Goal: Task Accomplishment & Management: Use online tool/utility

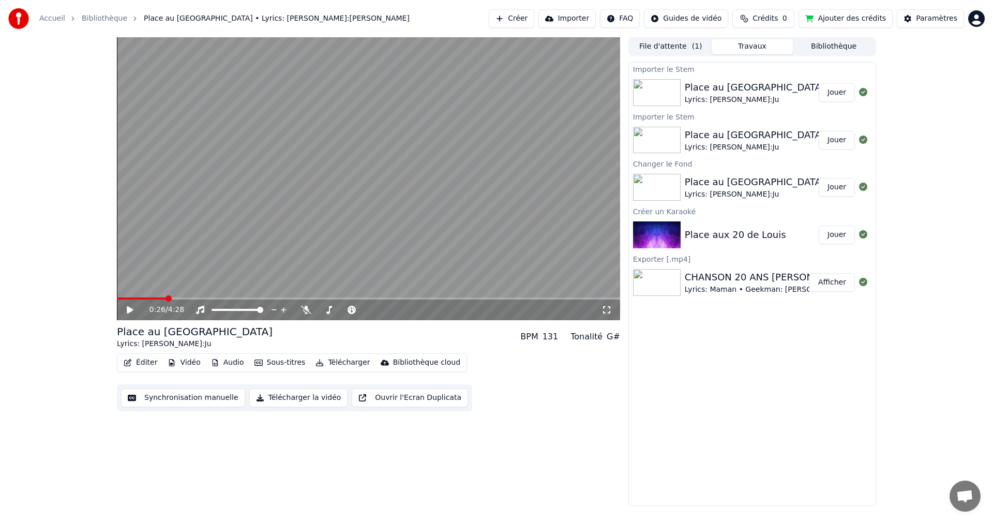
click at [129, 312] on icon at bounding box center [130, 309] width 6 height 7
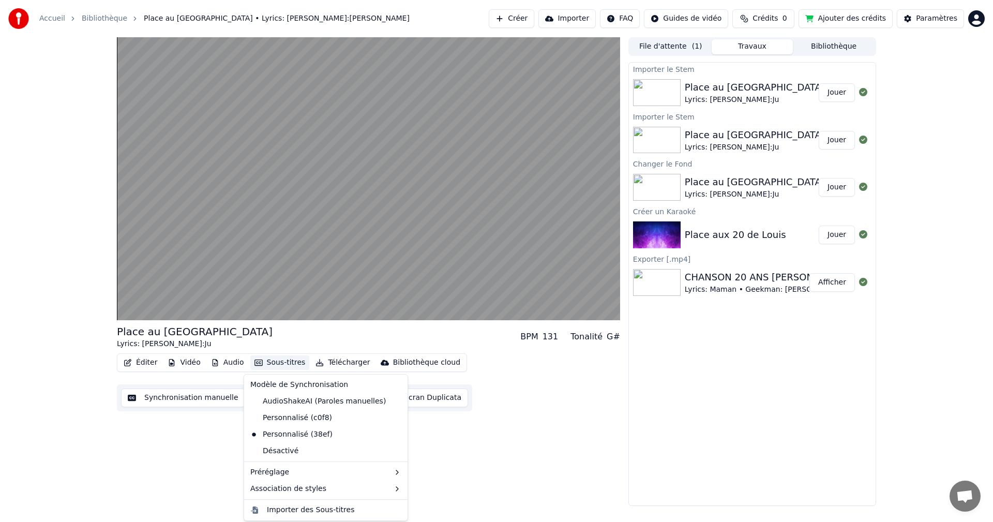
click at [276, 365] on button "Sous-titres" at bounding box center [279, 362] width 59 height 14
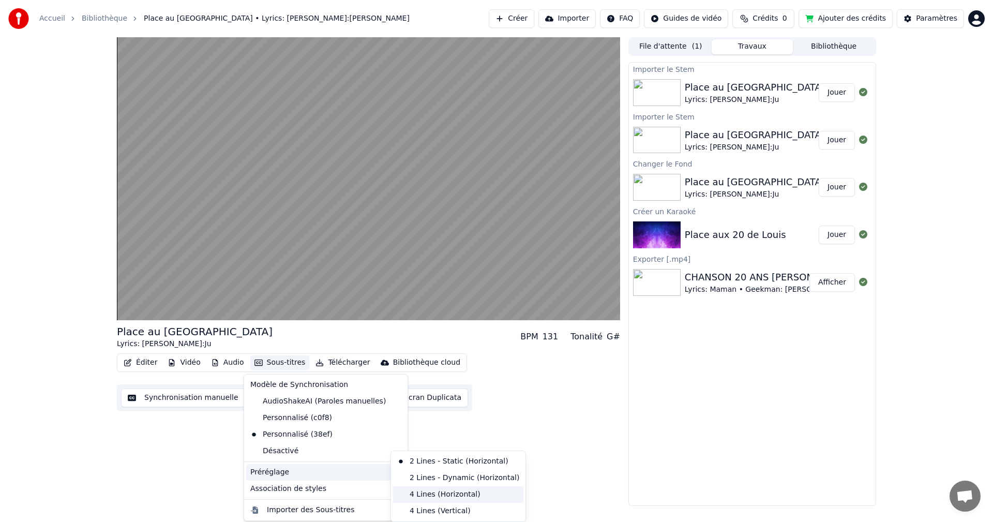
click at [456, 497] on div "4 Lines (Horizontal)" at bounding box center [458, 494] width 130 height 17
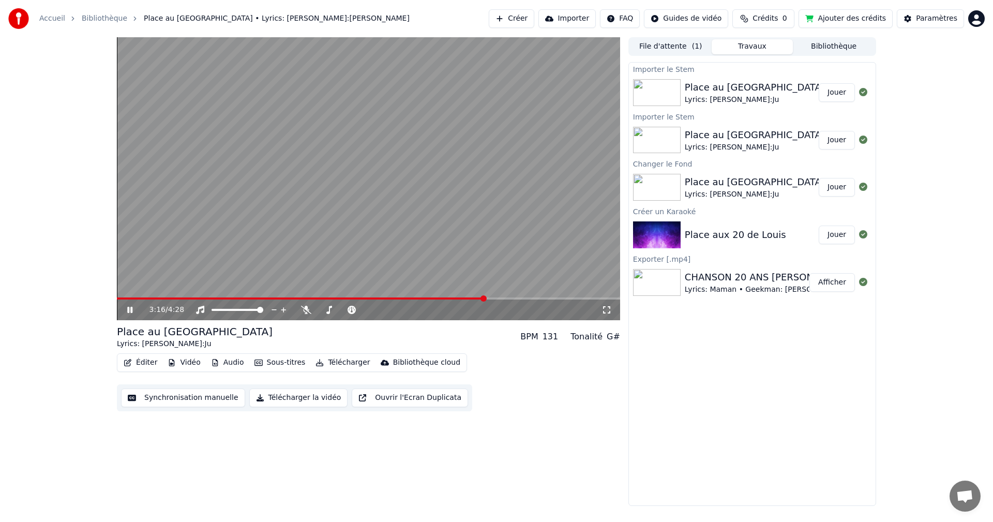
click at [372, 294] on video at bounding box center [368, 178] width 503 height 283
click at [371, 298] on span at bounding box center [301, 298] width 368 height 2
click at [131, 311] on icon at bounding box center [130, 309] width 6 height 7
click at [134, 363] on button "Éditer" at bounding box center [140, 362] width 42 height 14
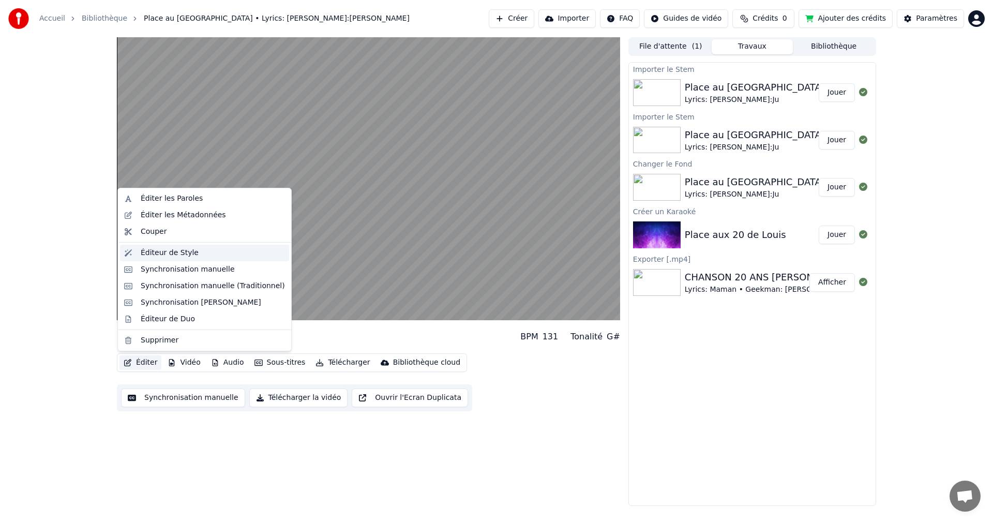
click at [180, 249] on div "Éditeur de Style" at bounding box center [170, 253] width 58 height 10
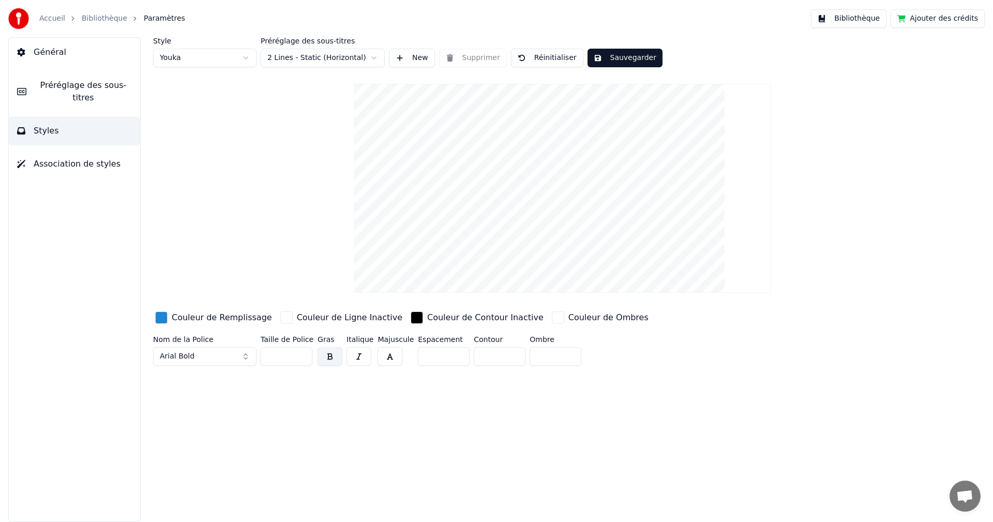
click at [303, 357] on input "***" at bounding box center [287, 356] width 52 height 19
click at [303, 358] on input "***" at bounding box center [287, 356] width 52 height 19
click at [302, 357] on input "***" at bounding box center [287, 356] width 52 height 19
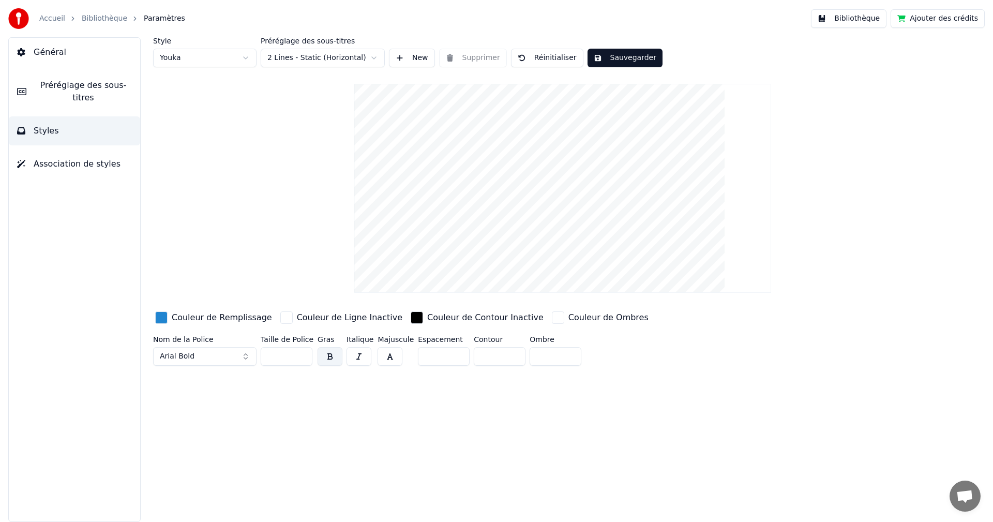
click at [302, 357] on input "**" at bounding box center [287, 356] width 52 height 19
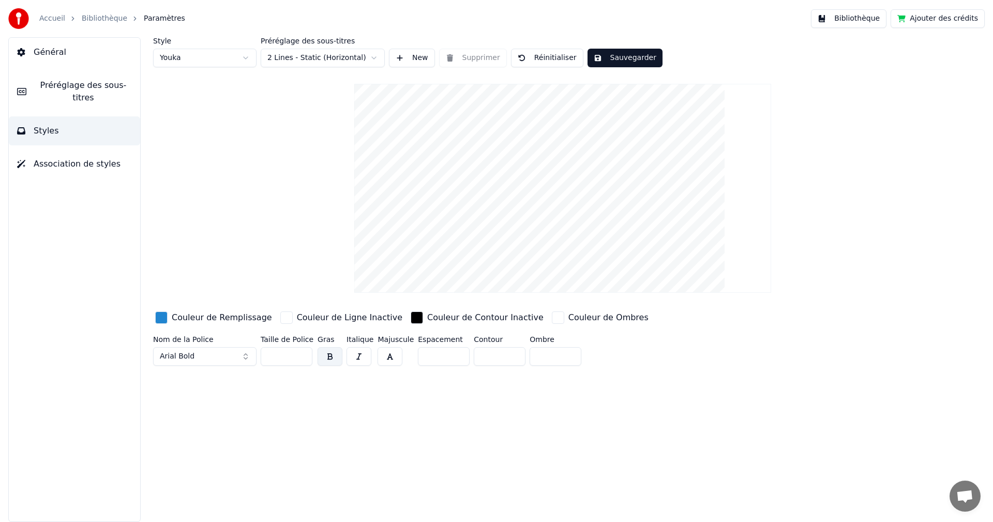
click at [302, 357] on input "**" at bounding box center [287, 356] width 52 height 19
click at [301, 356] on input "**" at bounding box center [287, 356] width 52 height 19
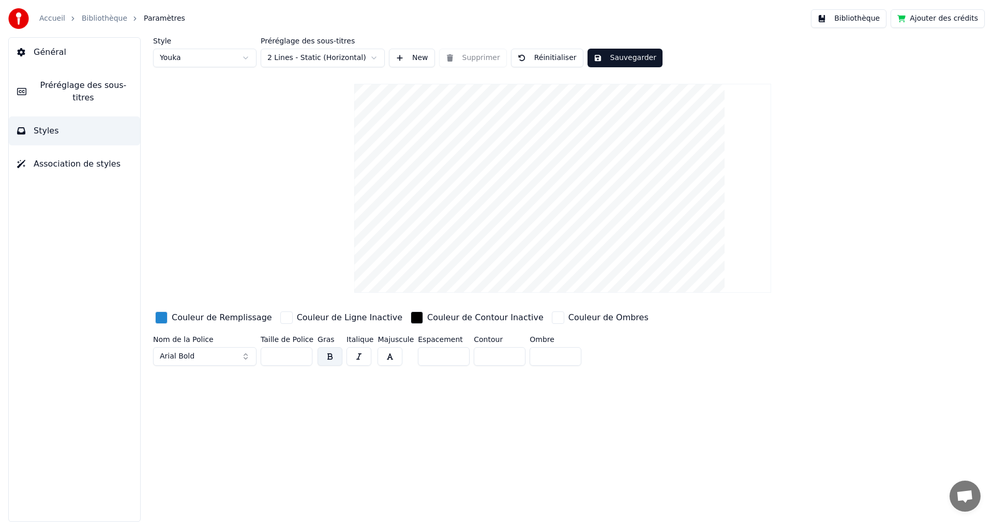
click at [301, 356] on input "**" at bounding box center [287, 356] width 52 height 19
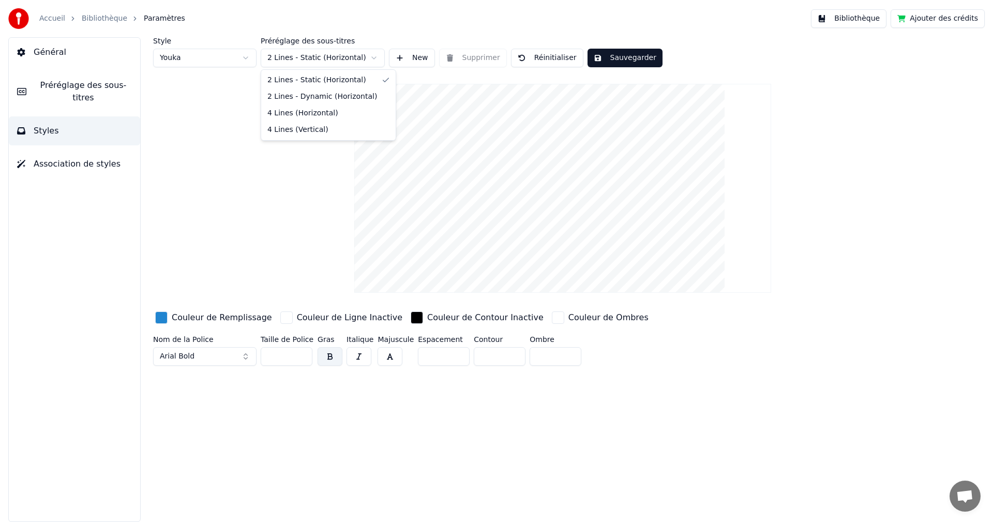
click at [372, 59] on html "Accueil Bibliothèque Paramètres Bibliothèque Ajouter des crédits Général Prérég…" at bounding box center [496, 261] width 993 height 522
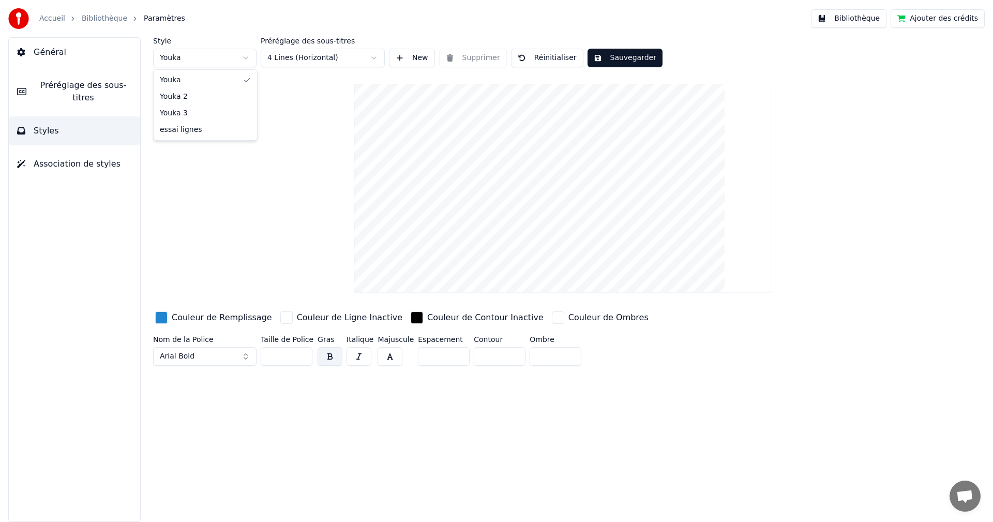
click at [253, 56] on html "Accueil Bibliothèque Paramètres Bibliothèque Ajouter des crédits Général Prérég…" at bounding box center [496, 261] width 993 height 522
click at [254, 56] on html "Accueil Bibliothèque Paramètres Bibliothèque Ajouter des crédits Général Prérég…" at bounding box center [496, 261] width 993 height 522
click at [242, 60] on html "Accueil Bibliothèque Paramètres Bibliothèque Ajouter des crédits Général Prérég…" at bounding box center [496, 261] width 993 height 522
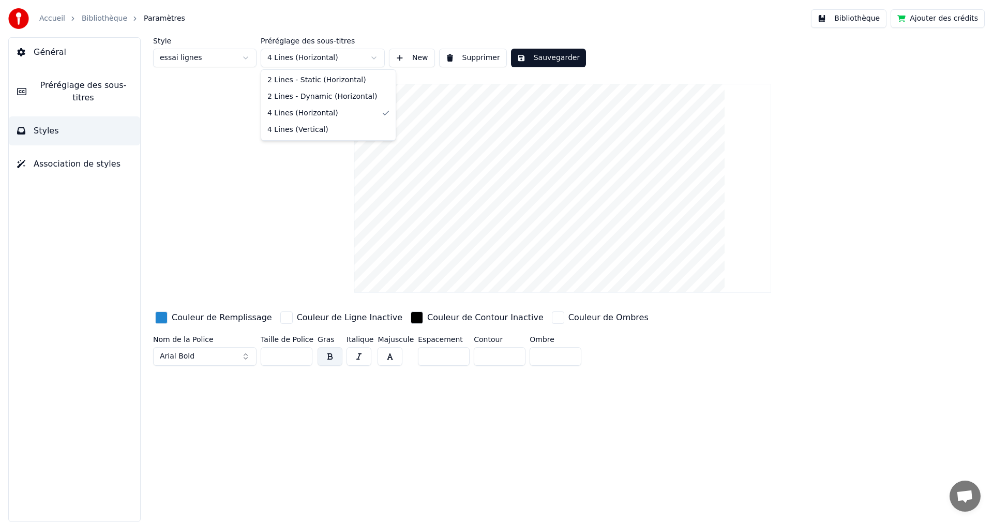
click at [333, 55] on html "Accueil Bibliothèque Paramètres Bibliothèque Ajouter des crédits Général Prérég…" at bounding box center [496, 261] width 993 height 522
click at [336, 55] on html "Accueil Bibliothèque Paramètres Bibliothèque Ajouter des crédits Général Prérég…" at bounding box center [496, 261] width 993 height 522
drag, startPoint x: 299, startPoint y: 358, endPoint x: 288, endPoint y: 357, distance: 11.4
click at [288, 357] on input "**" at bounding box center [287, 356] width 52 height 19
click at [303, 356] on input "**" at bounding box center [287, 356] width 52 height 19
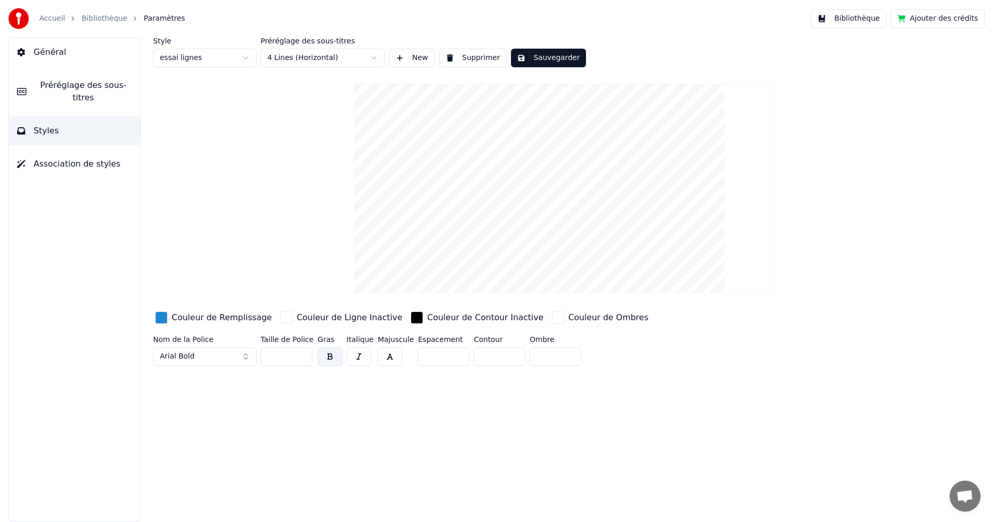
click at [303, 356] on input "**" at bounding box center [287, 356] width 52 height 19
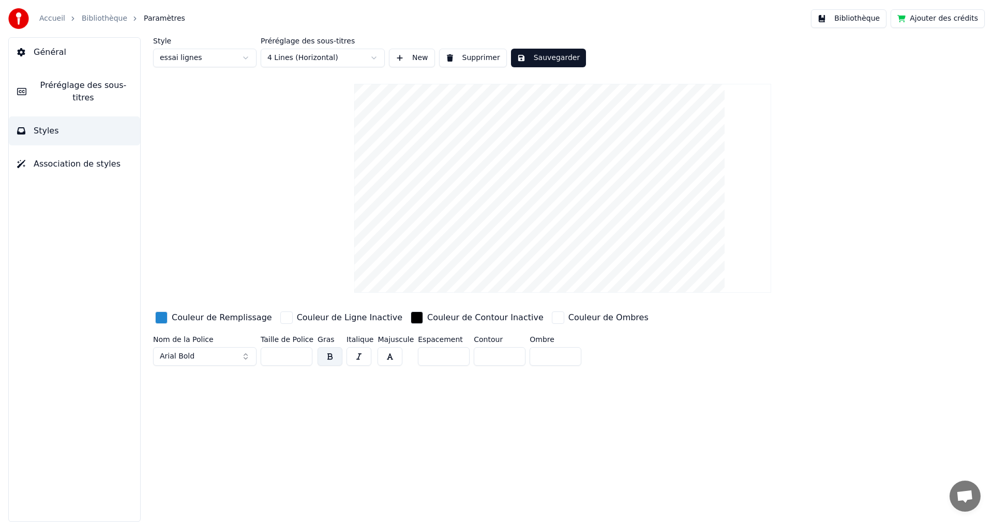
click at [303, 356] on input "**" at bounding box center [287, 356] width 52 height 19
type input "**"
click at [303, 353] on input "**" at bounding box center [287, 356] width 52 height 19
click at [540, 62] on button "Sauvegarder" at bounding box center [548, 58] width 75 height 19
click at [57, 86] on span "Préréglage des sous-titres" at bounding box center [83, 91] width 97 height 25
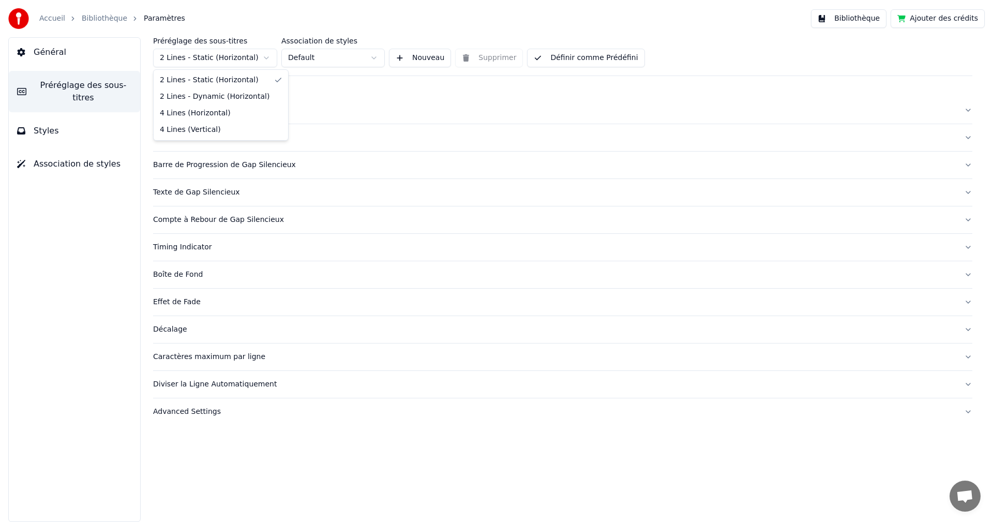
click at [261, 56] on html "Accueil Bibliothèque Paramètres Bibliothèque Ajouter des crédits Général Prérég…" at bounding box center [496, 261] width 993 height 522
click at [358, 57] on html "Accueil Bibliothèque Paramètres Bibliothèque Ajouter des crédits Général Prérég…" at bounding box center [496, 261] width 993 height 522
click at [581, 61] on html "Accueil Bibliothèque Paramètres Bibliothèque Ajouter des crédits Général Prérég…" at bounding box center [496, 261] width 993 height 522
click at [581, 61] on button "Définir comme Prédéfini" at bounding box center [585, 58] width 117 height 19
click at [972, 112] on div "Préréglage des sous-titres 4 Lines (Horizontal) Association de styles Default N…" at bounding box center [562, 279] width 861 height 485
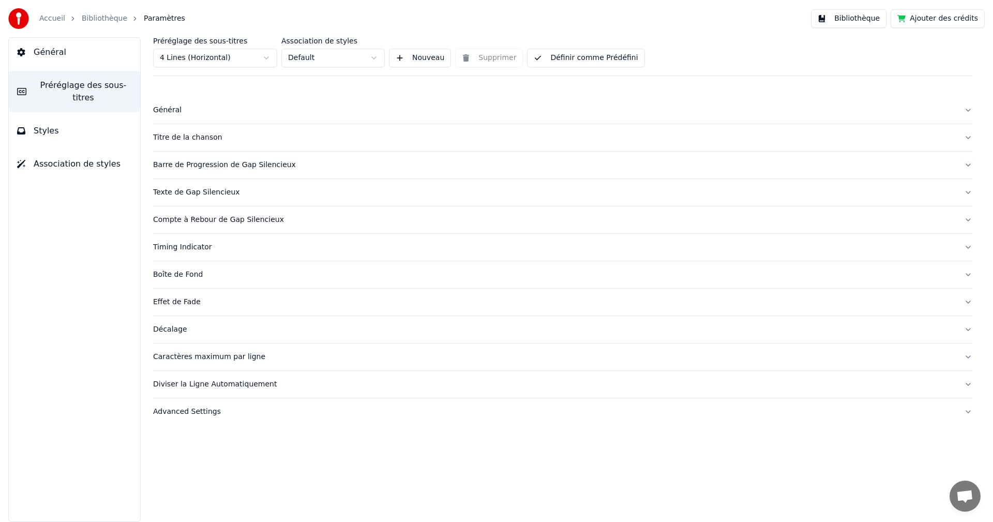
click at [971, 112] on button "Général" at bounding box center [562, 110] width 819 height 27
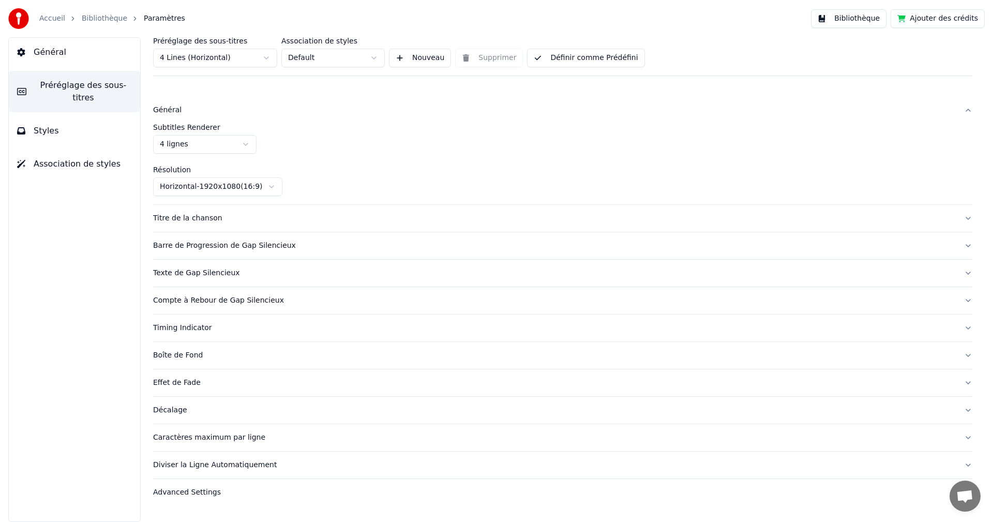
click at [216, 209] on button "Titre de la chanson" at bounding box center [562, 218] width 819 height 27
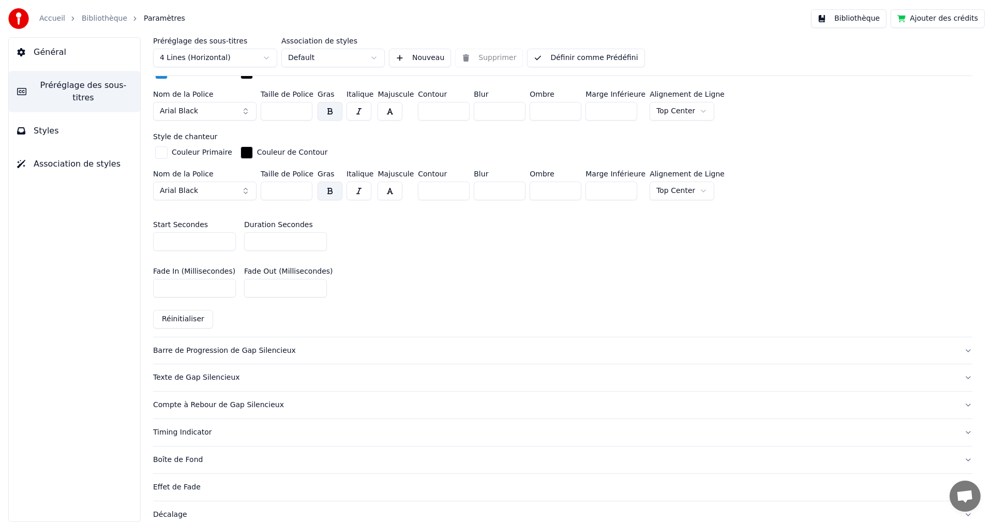
scroll to position [414, 0]
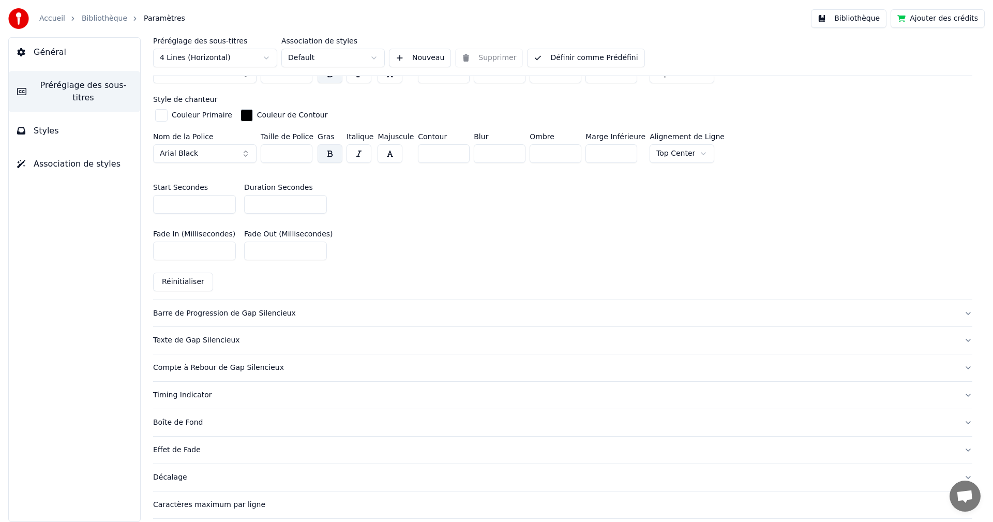
click at [269, 308] on div "Barre de Progression de Gap Silencieux" at bounding box center [554, 313] width 803 height 10
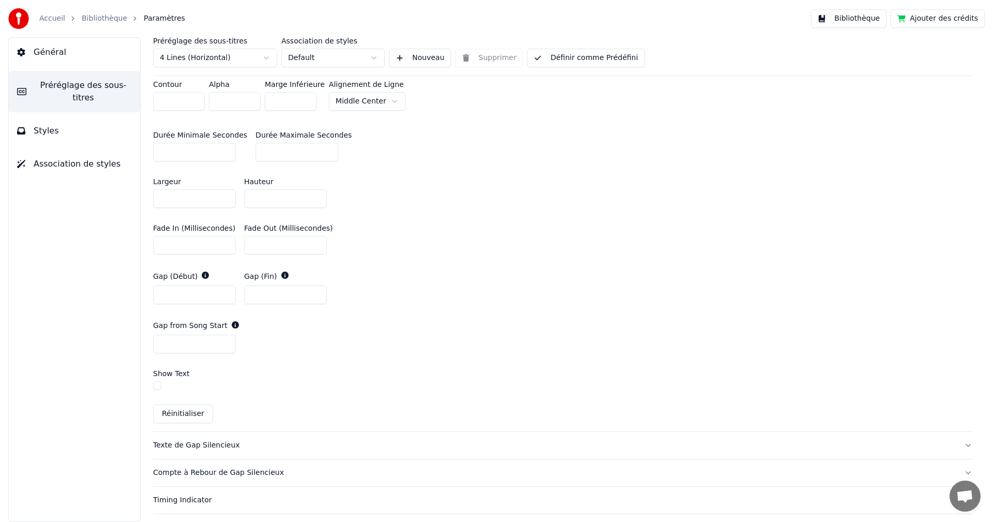
scroll to position [517, 0]
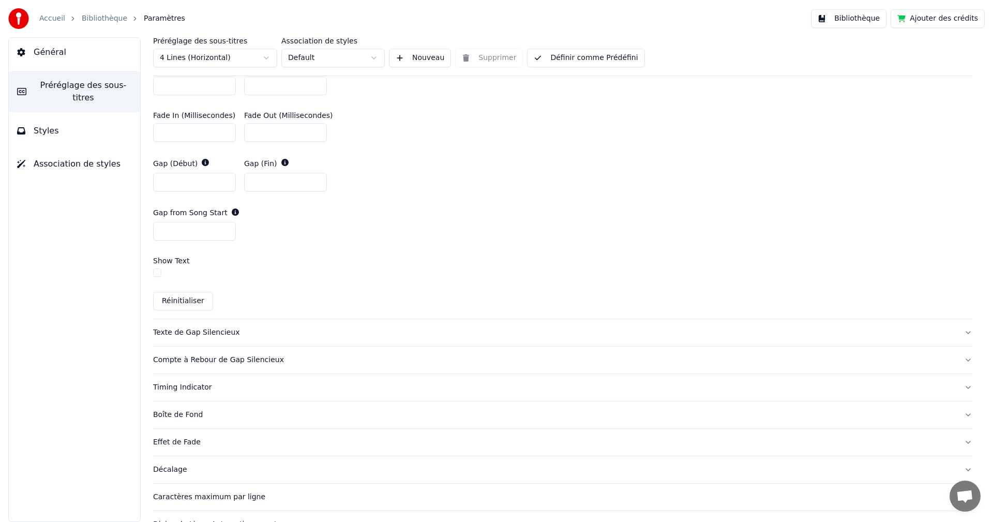
click at [255, 361] on div "Compte à Rebour de Gap Silencieux" at bounding box center [554, 360] width 803 height 10
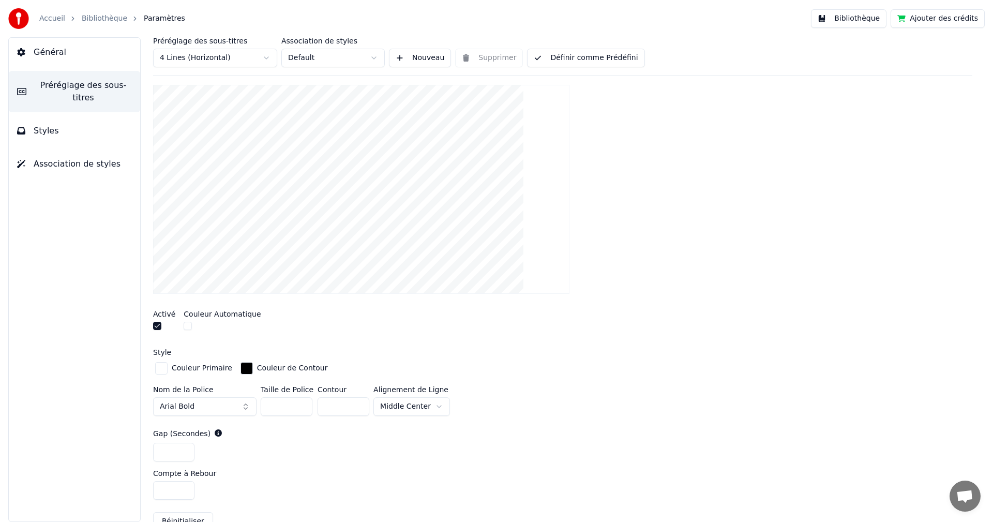
scroll to position [197, 0]
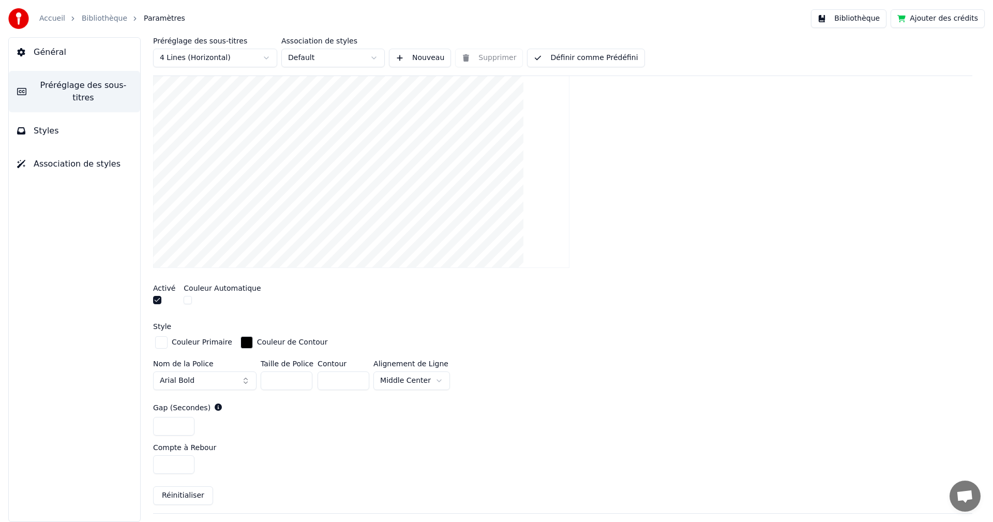
click at [430, 381] on html "Accueil Bibliothèque Paramètres Bibliothèque Ajouter des crédits Général Prérég…" at bounding box center [496, 261] width 993 height 522
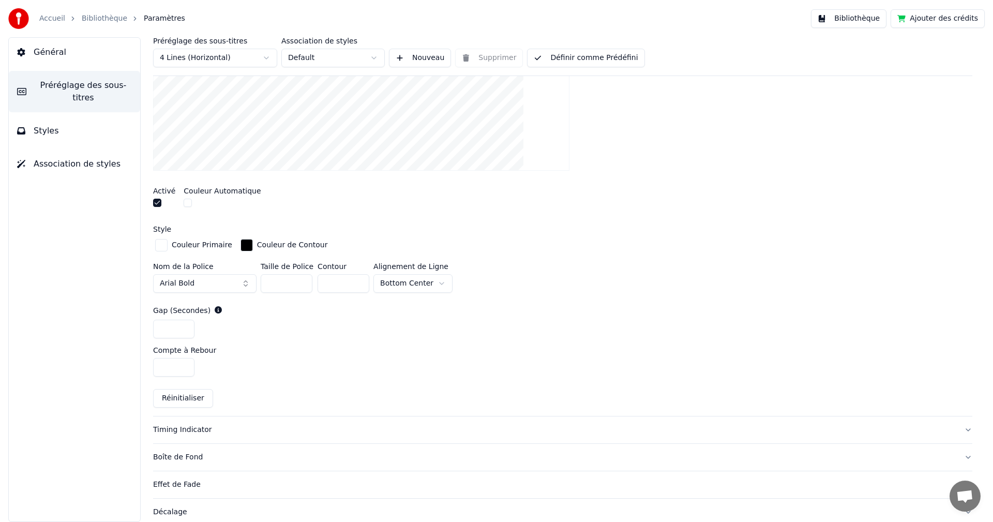
scroll to position [300, 0]
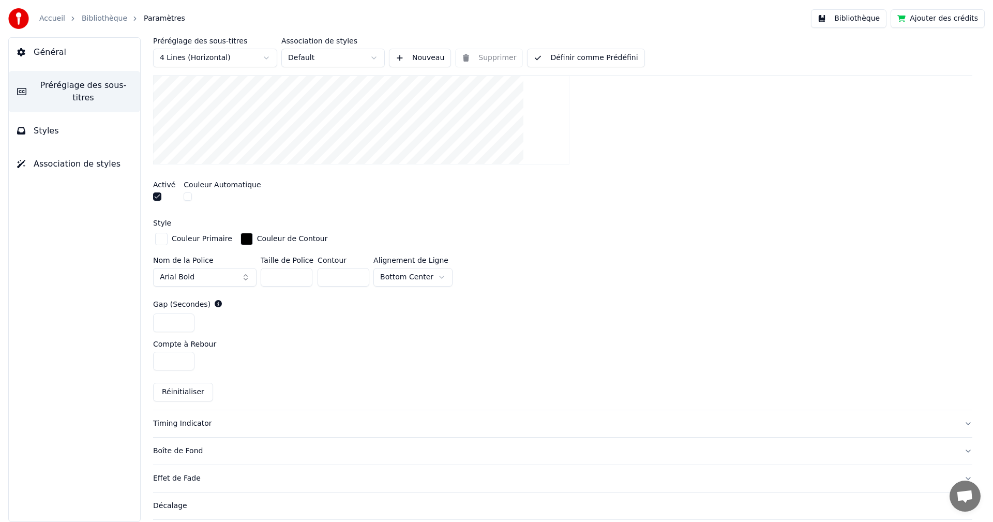
click at [190, 420] on div "Timing Indicator" at bounding box center [554, 423] width 803 height 10
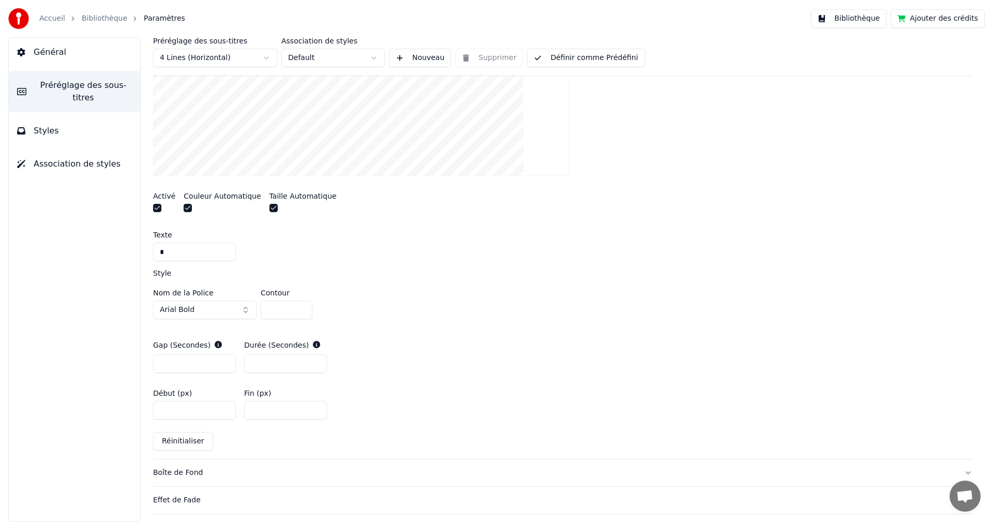
scroll to position [352, 0]
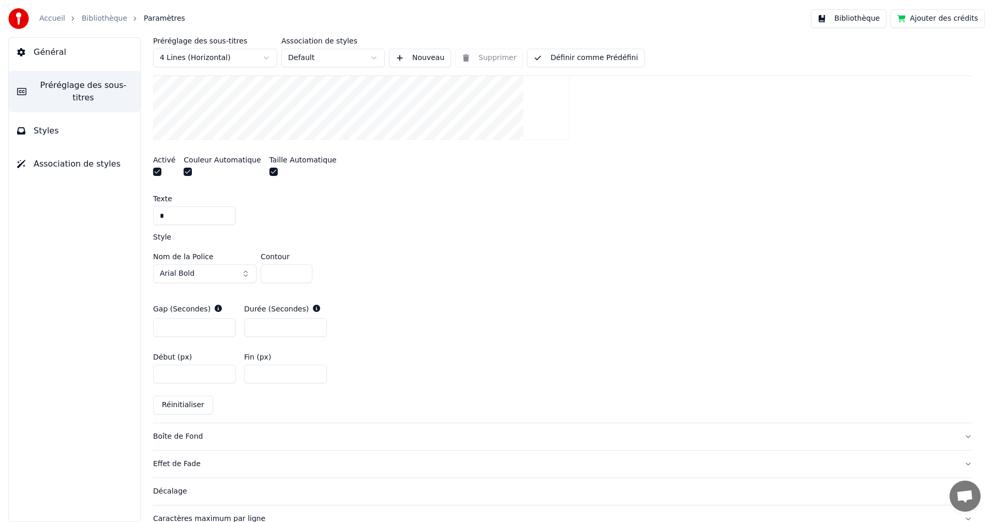
click at [191, 436] on div "Boîte de Fond" at bounding box center [554, 436] width 803 height 10
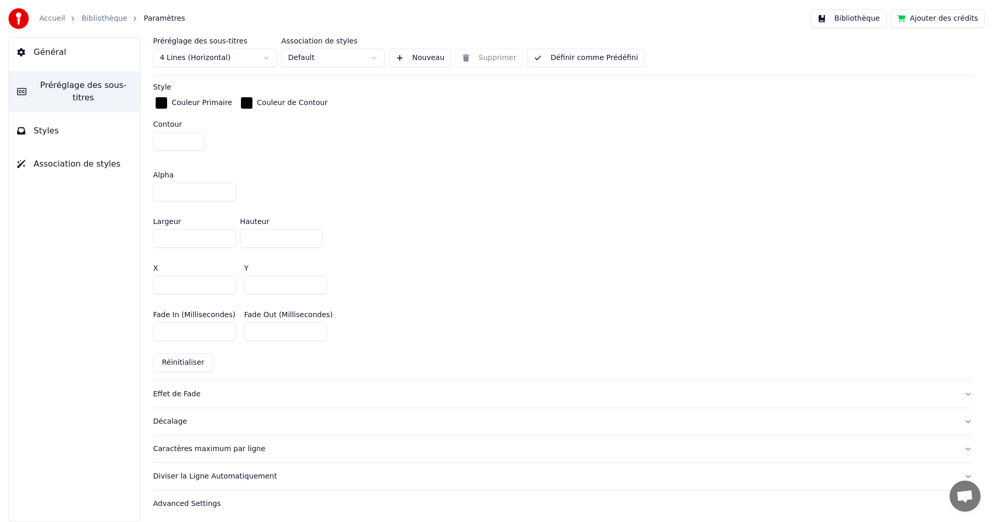
scroll to position [529, 0]
click at [178, 417] on div "Décalage" at bounding box center [554, 419] width 803 height 10
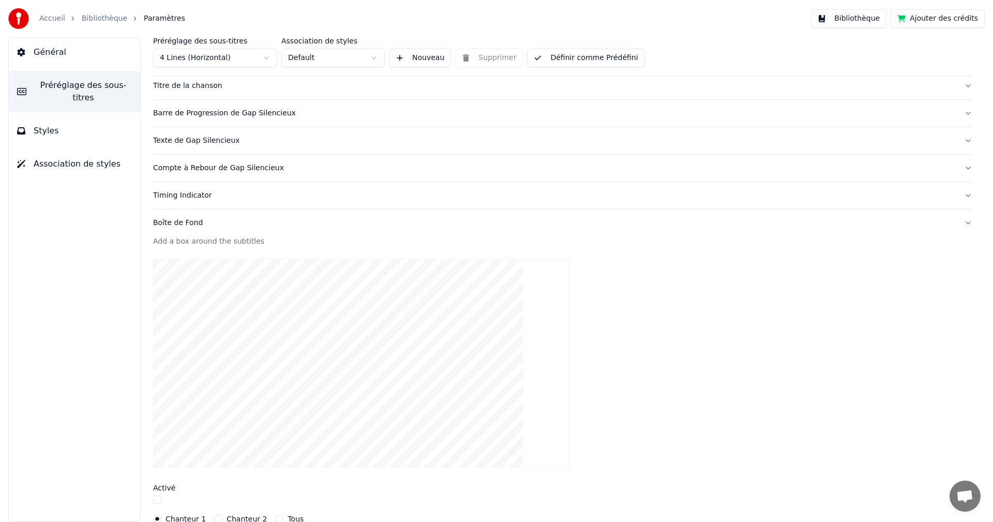
scroll to position [34, 0]
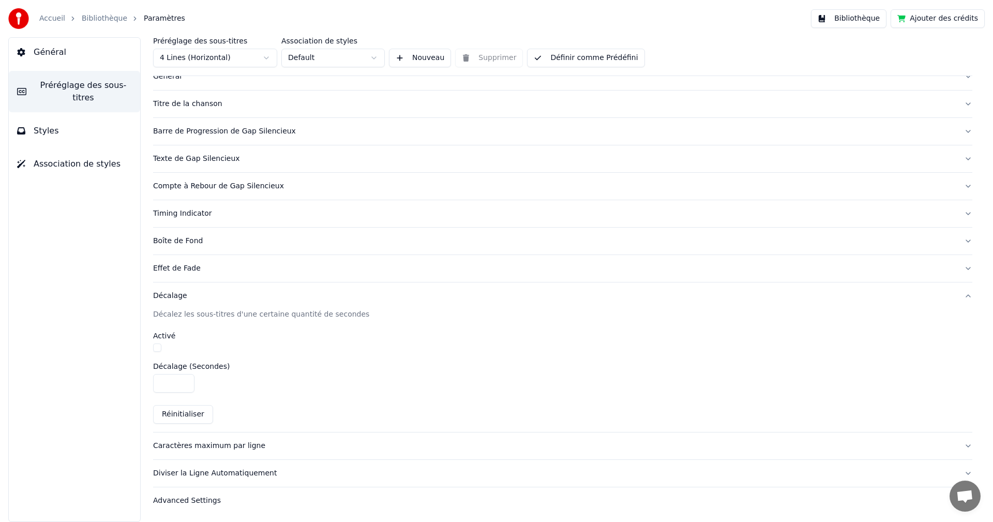
click at [225, 449] on div "Caractères maximum par ligne" at bounding box center [554, 446] width 803 height 10
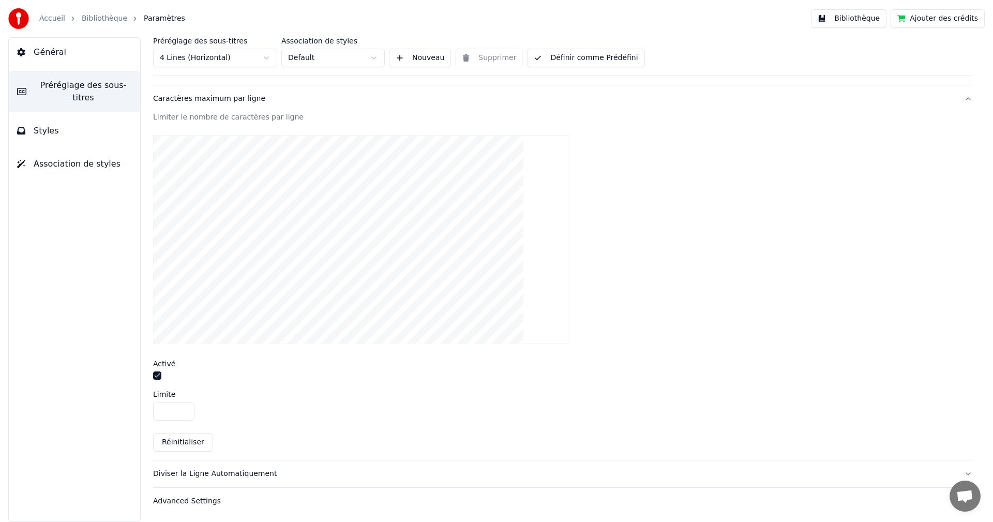
scroll to position [259, 0]
click at [233, 472] on div "Diviser la Ligne Automatiquement" at bounding box center [554, 473] width 803 height 10
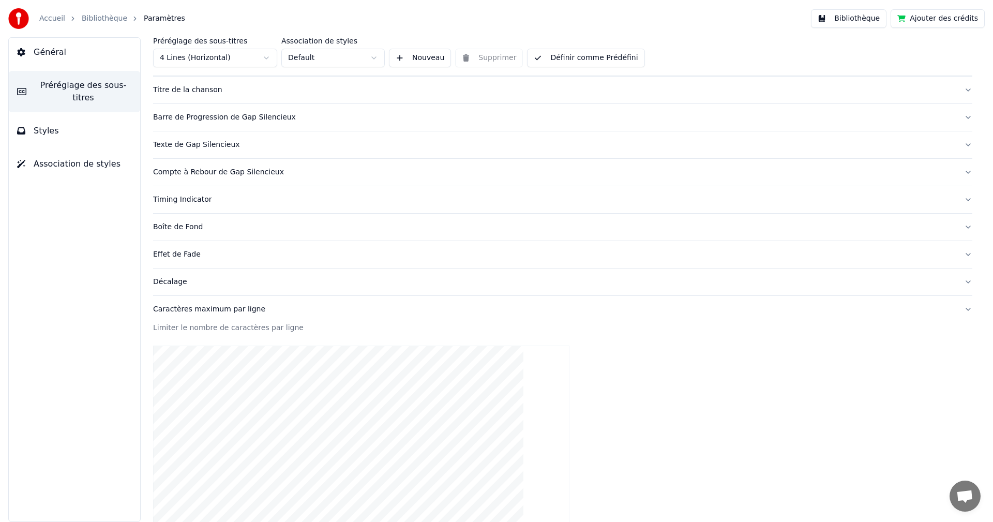
scroll to position [34, 0]
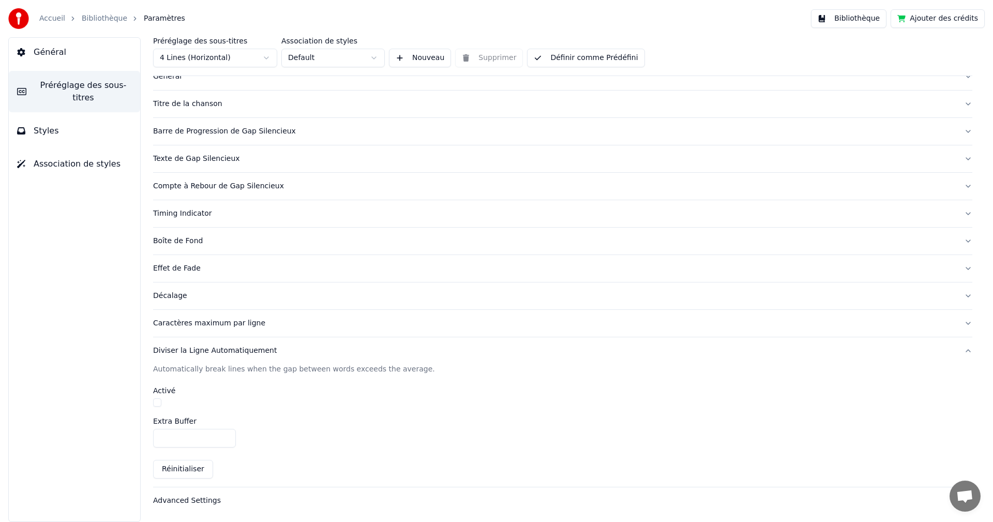
click at [157, 402] on button "button" at bounding box center [157, 402] width 8 height 8
drag, startPoint x: 183, startPoint y: 439, endPoint x: 148, endPoint y: 435, distance: 34.4
click at [148, 435] on div "Préréglage des sous-titres 4 Lines (Horizontal) Association de styles Default N…" at bounding box center [562, 279] width 861 height 485
click at [101, 18] on link "Bibliothèque" at bounding box center [105, 18] width 46 height 10
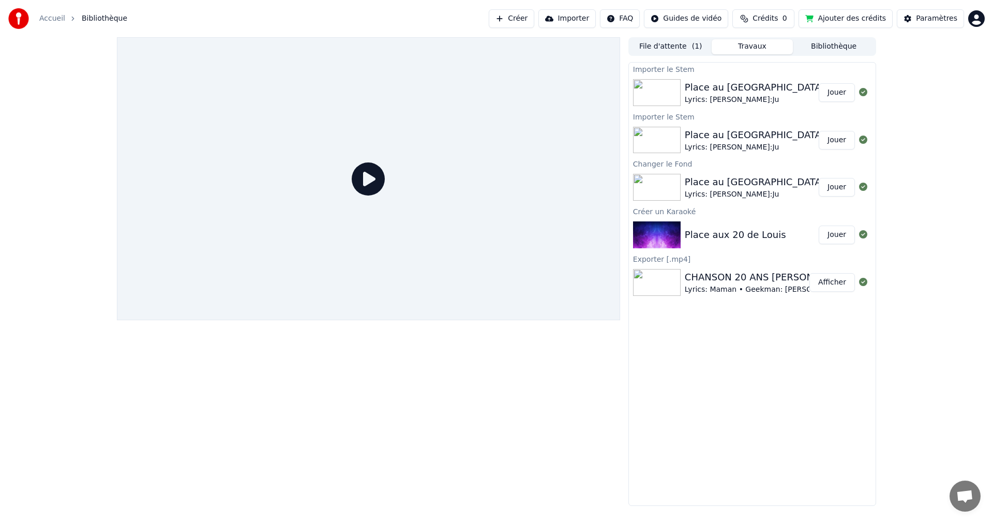
click at [835, 93] on button "Jouer" at bounding box center [837, 92] width 36 height 19
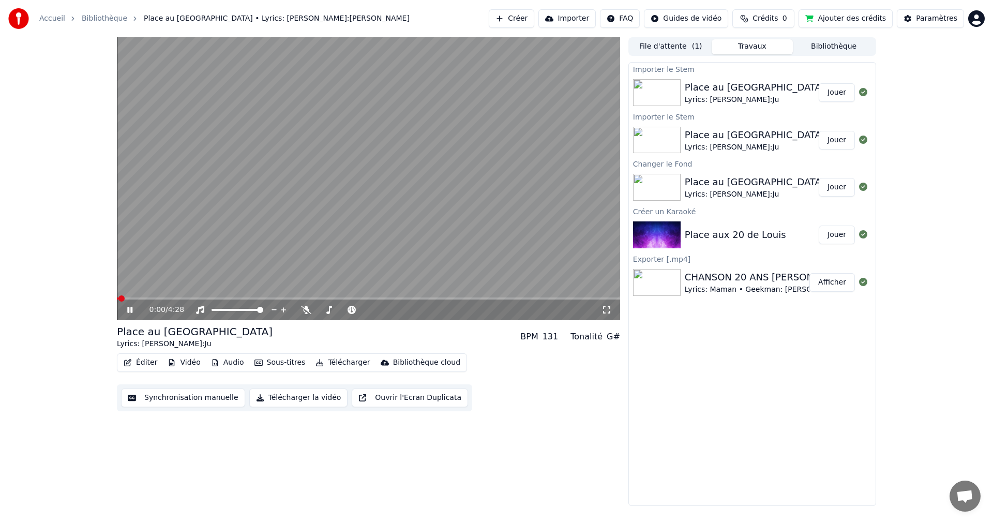
click at [273, 362] on button "Sous-titres" at bounding box center [279, 362] width 59 height 14
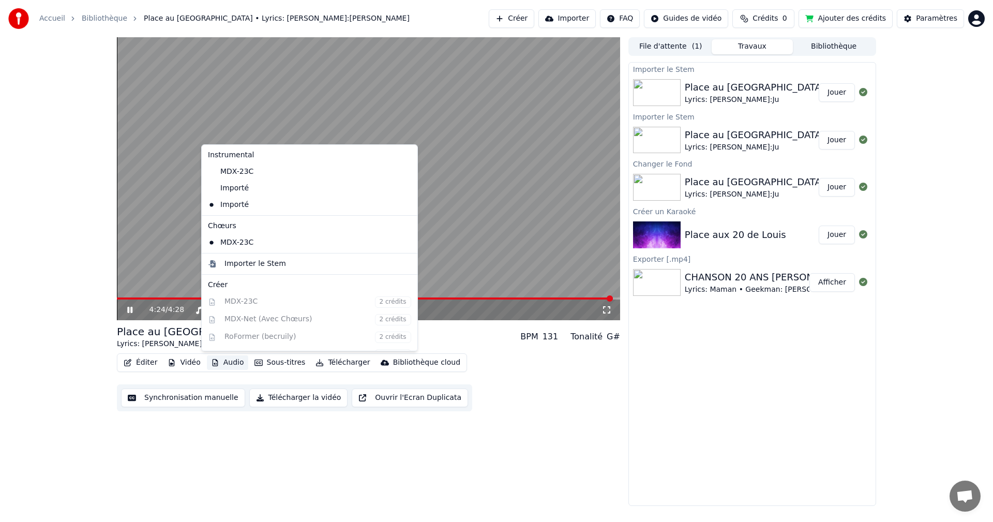
click at [194, 399] on button "Synchronisation manuelle" at bounding box center [183, 397] width 124 height 19
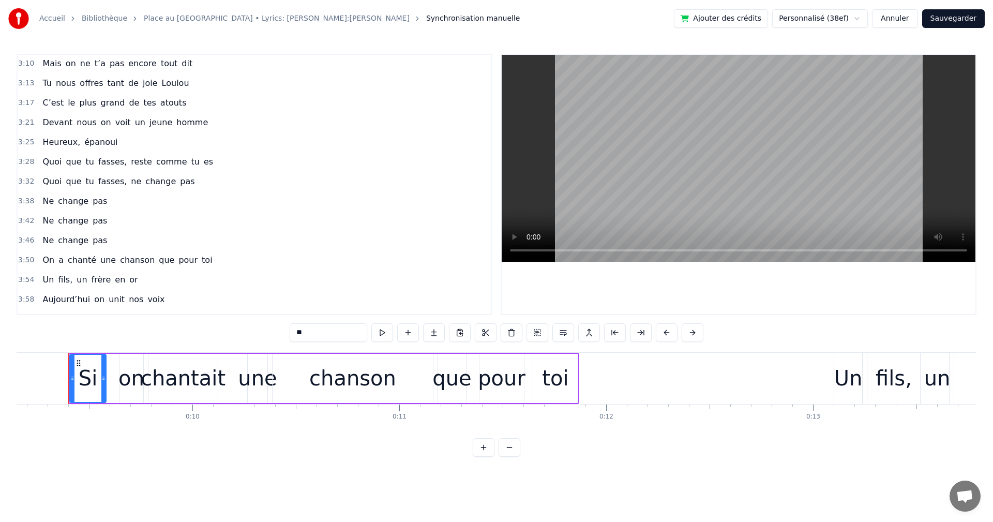
scroll to position [1038, 0]
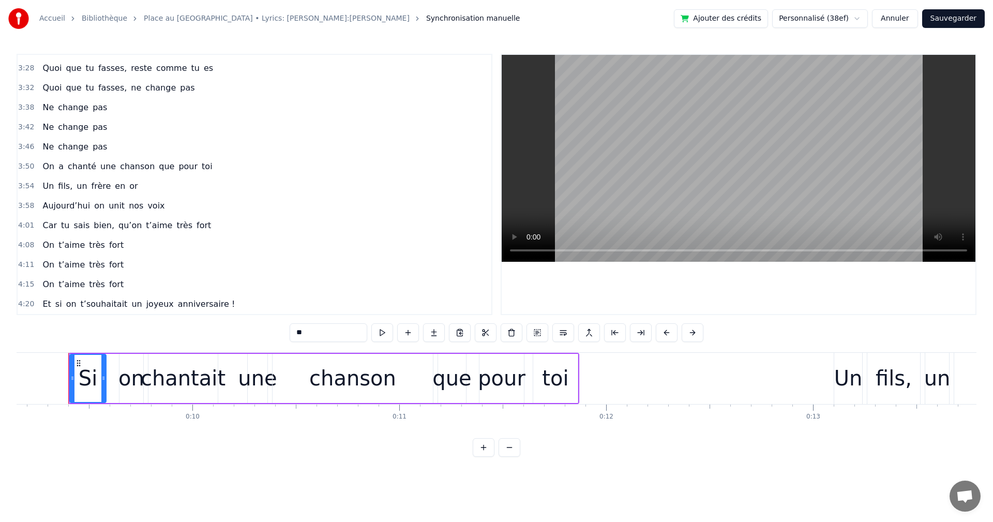
click at [94, 280] on span "très" at bounding box center [97, 284] width 18 height 12
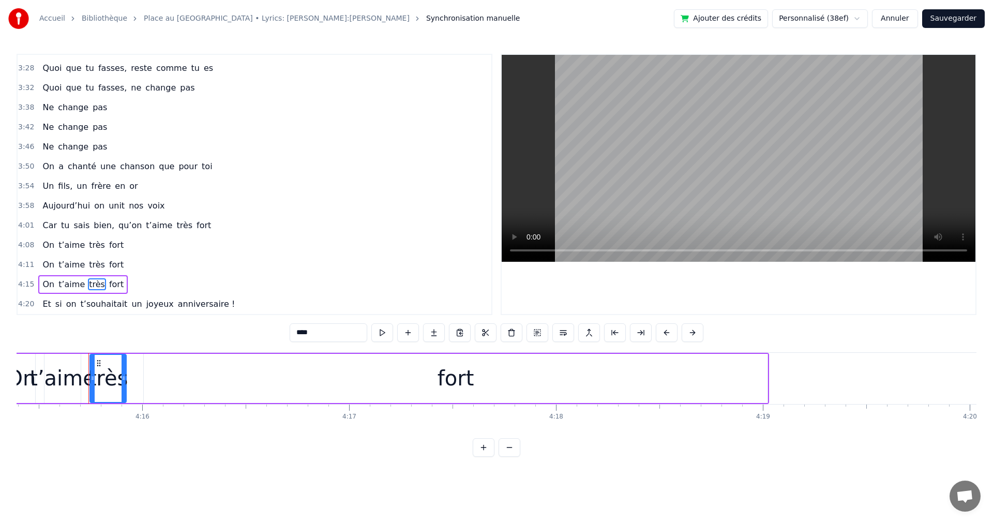
scroll to position [0, 52853]
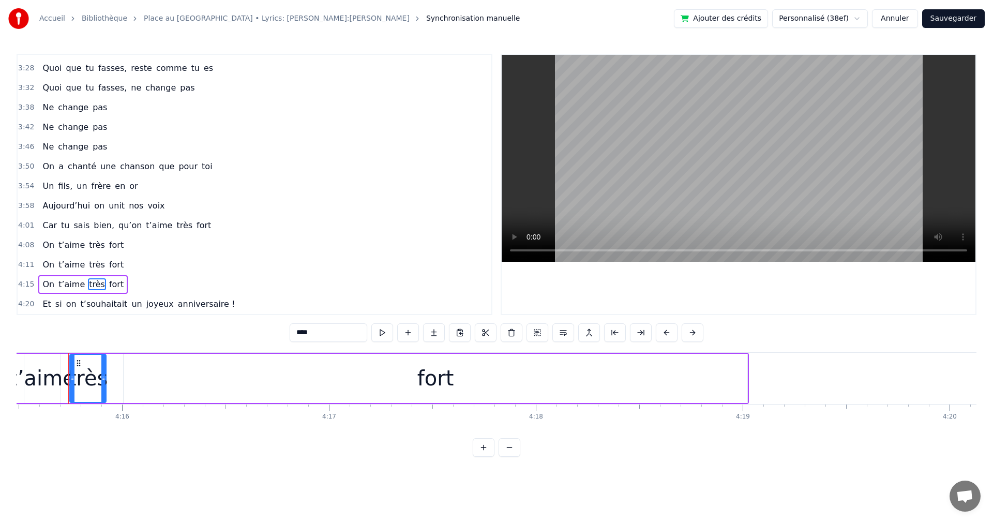
click at [739, 354] on div "fort" at bounding box center [435, 378] width 625 height 49
type input "****"
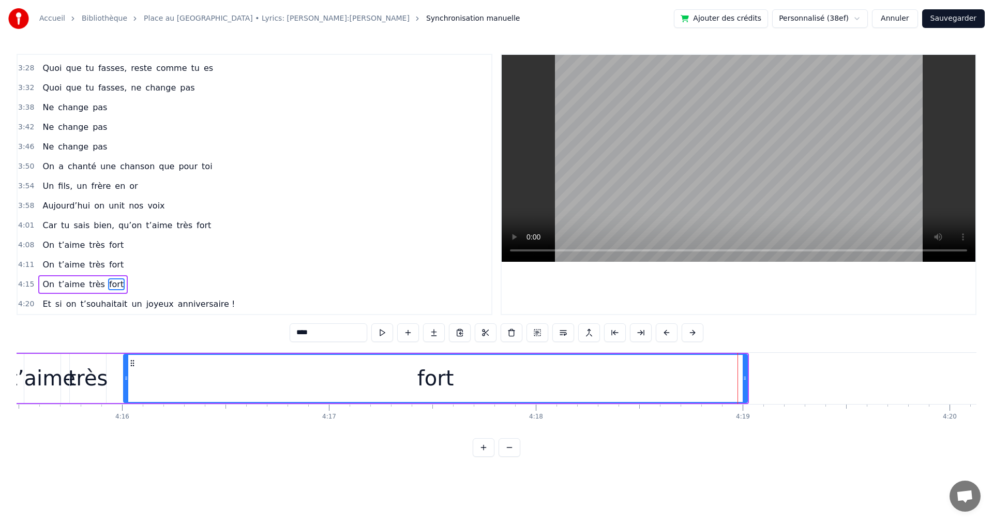
click at [47, 276] on div "On t’aime très fort" at bounding box center [82, 284] width 89 height 19
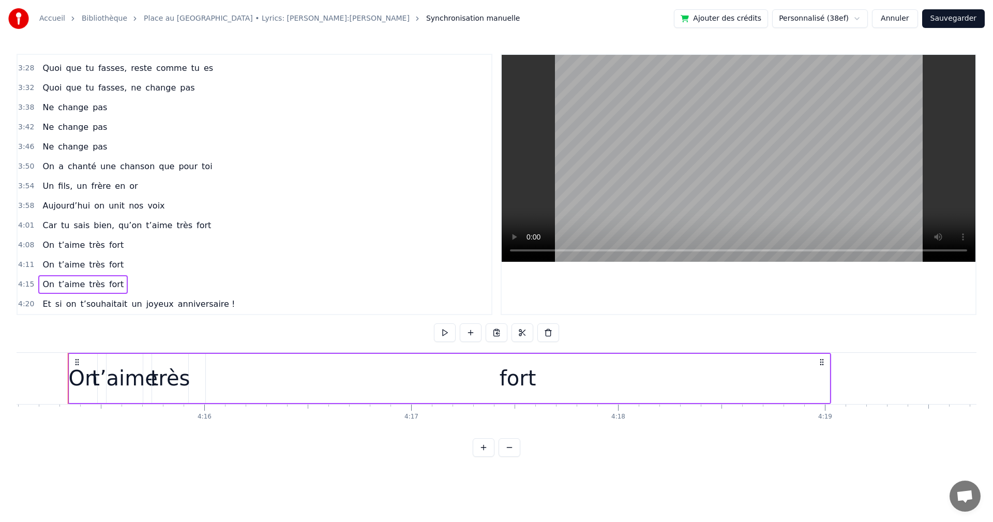
scroll to position [0, 52770]
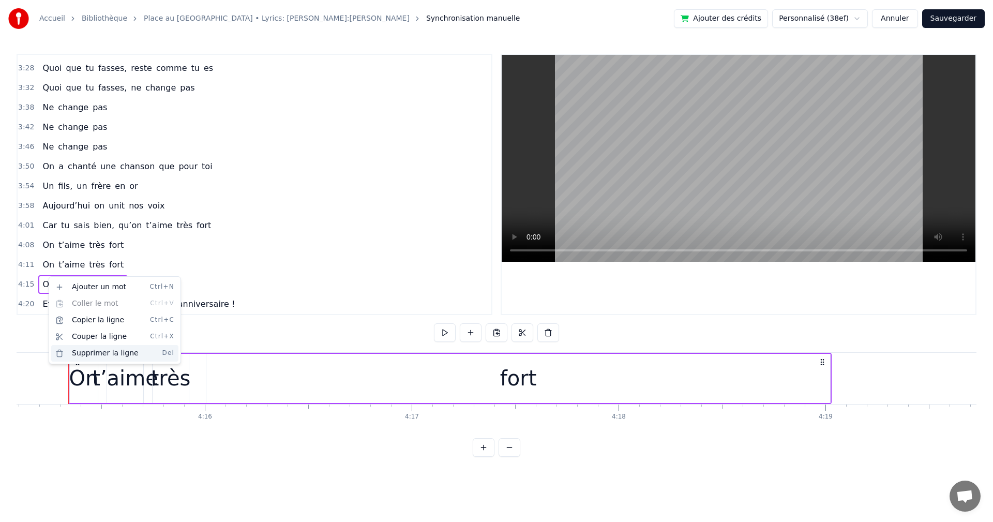
click at [117, 351] on div "Supprimer la ligne Del" at bounding box center [114, 353] width 127 height 17
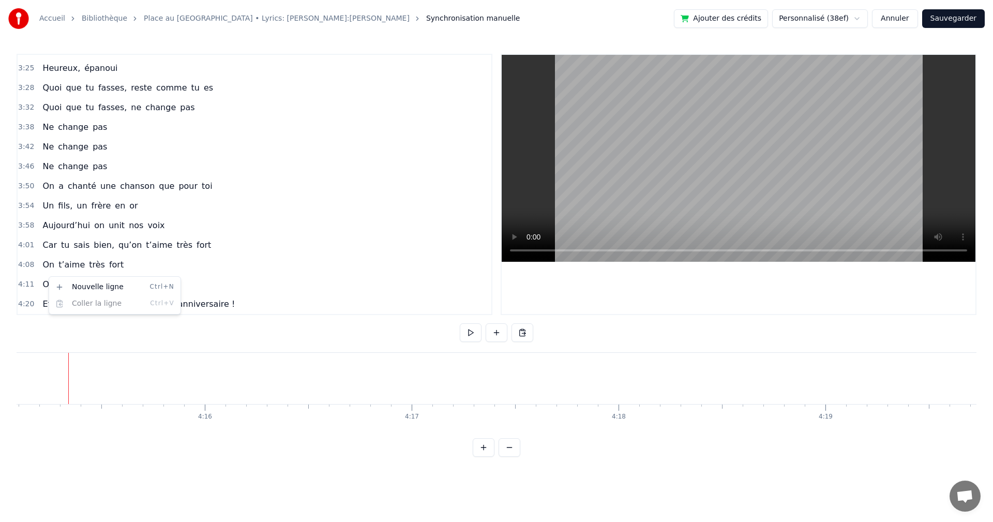
scroll to position [1018, 0]
click at [106, 310] on div "Et si on t’souhaitait un joyeux anniversaire !" at bounding box center [138, 304] width 201 height 19
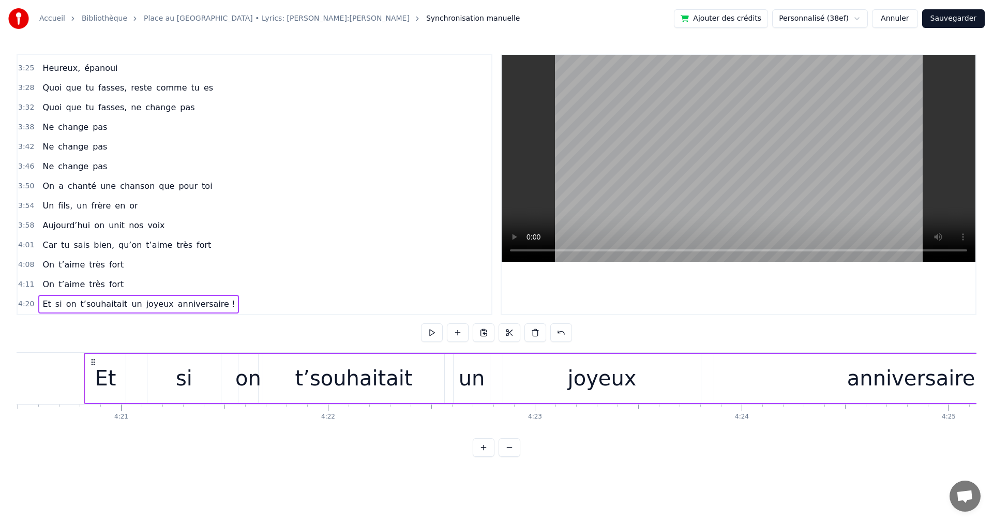
scroll to position [0, 53904]
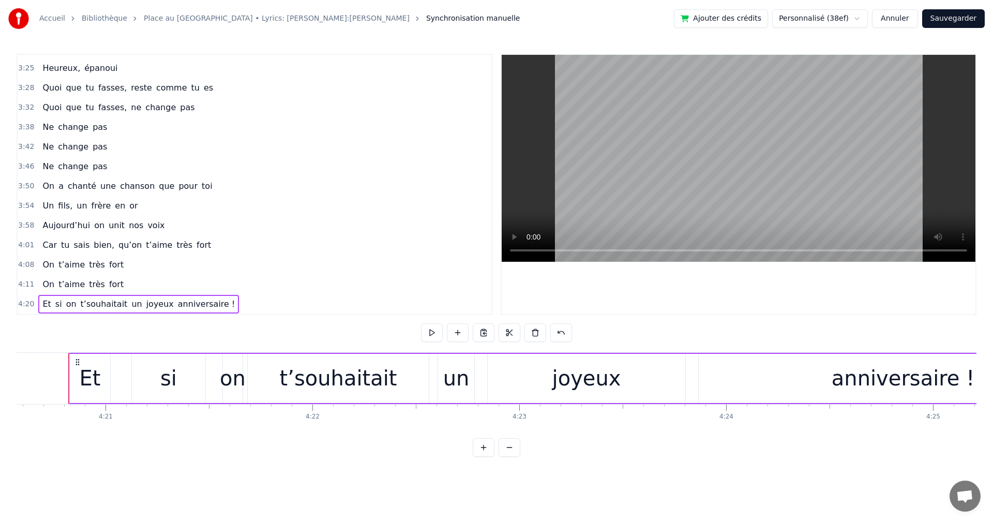
click at [94, 376] on div "Et" at bounding box center [90, 378] width 21 height 31
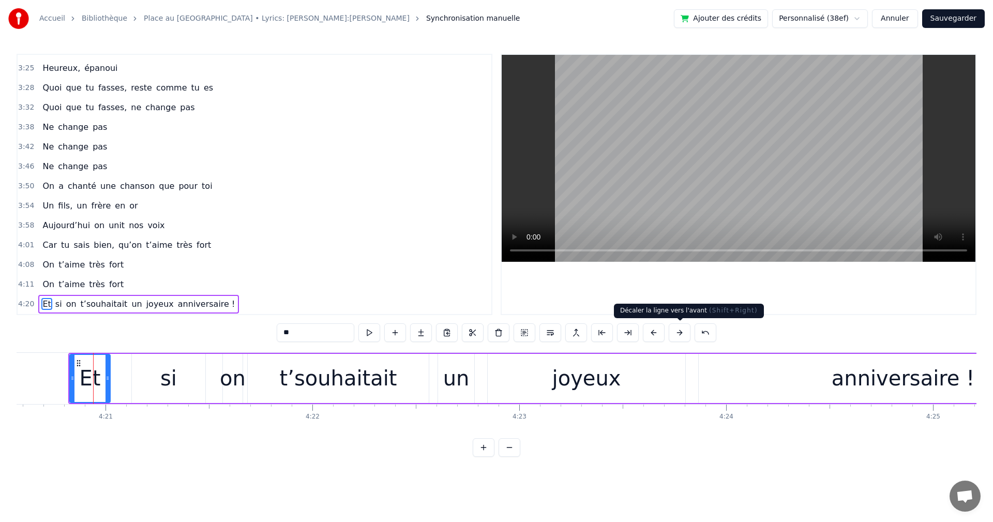
click at [683, 335] on button at bounding box center [680, 332] width 22 height 19
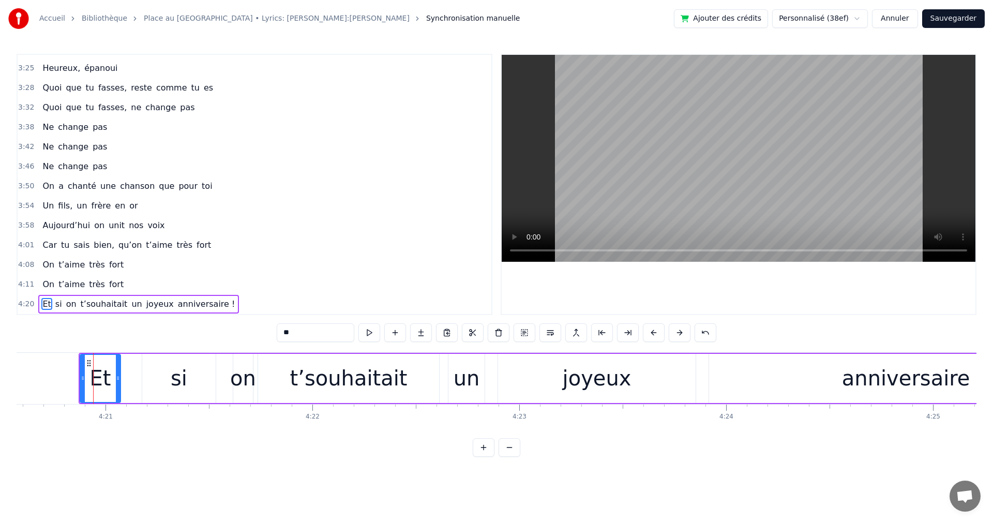
click at [683, 335] on button at bounding box center [680, 332] width 22 height 19
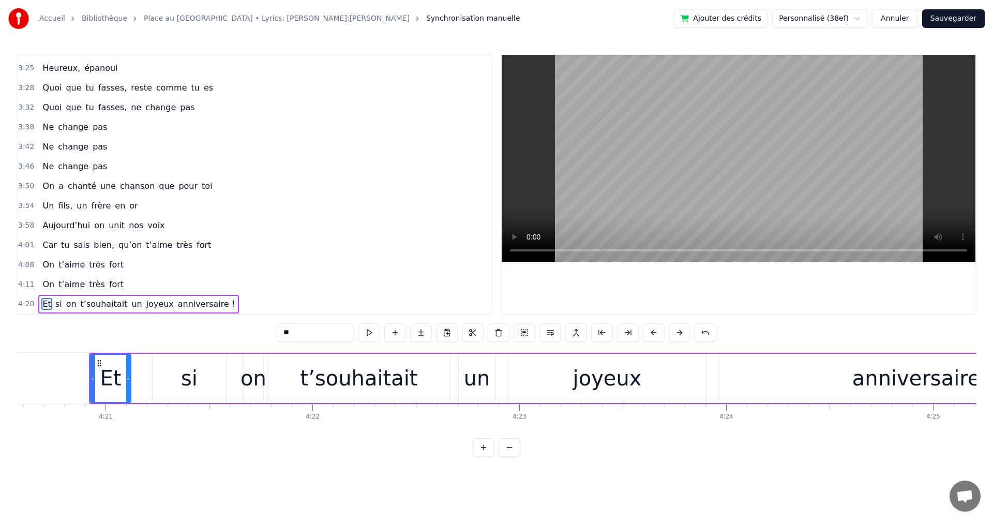
click at [683, 335] on button at bounding box center [680, 332] width 22 height 19
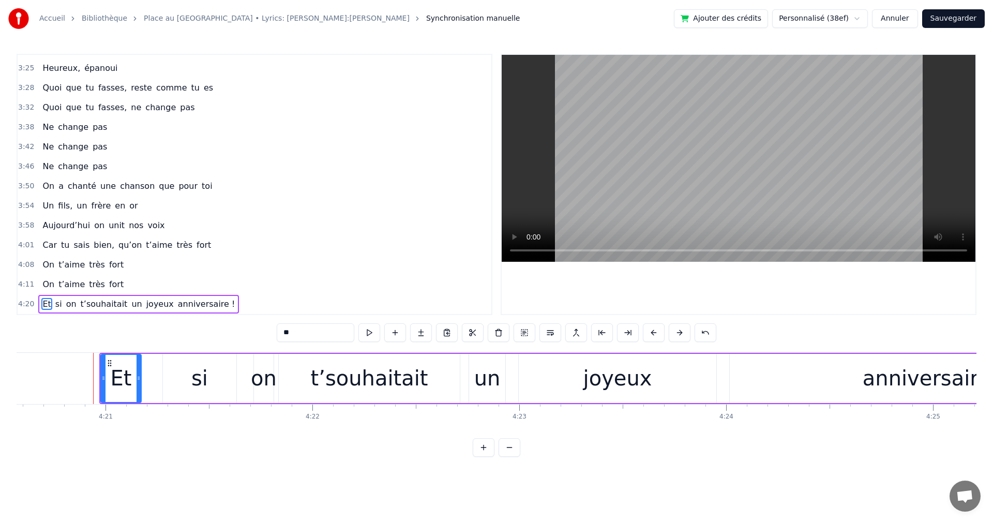
click at [683, 335] on button at bounding box center [680, 332] width 22 height 19
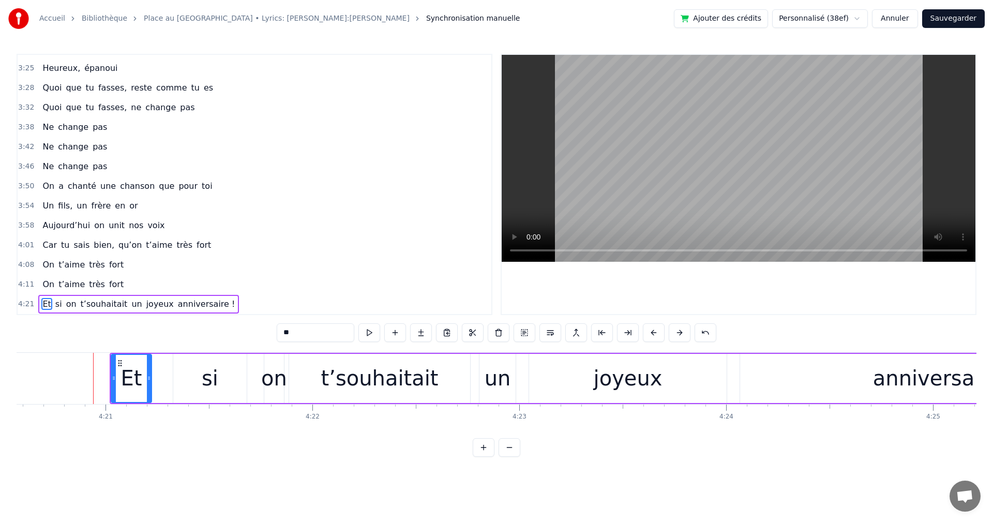
click at [684, 335] on button at bounding box center [680, 332] width 22 height 19
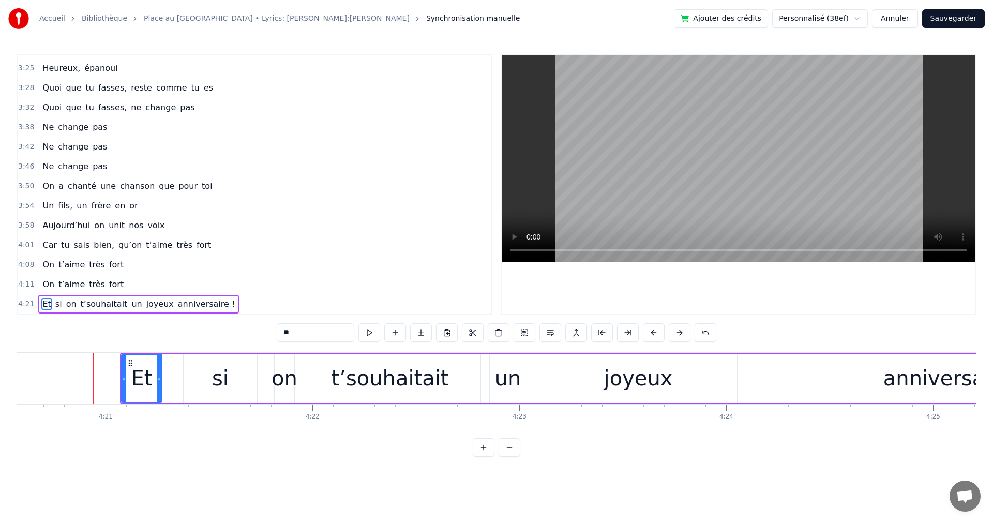
click at [684, 335] on button at bounding box center [680, 332] width 22 height 19
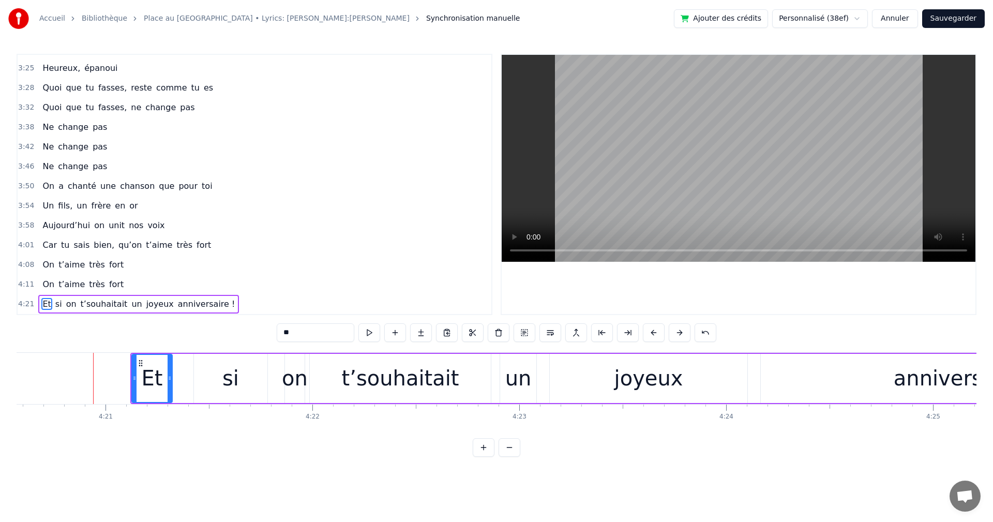
click at [684, 335] on button at bounding box center [680, 332] width 22 height 19
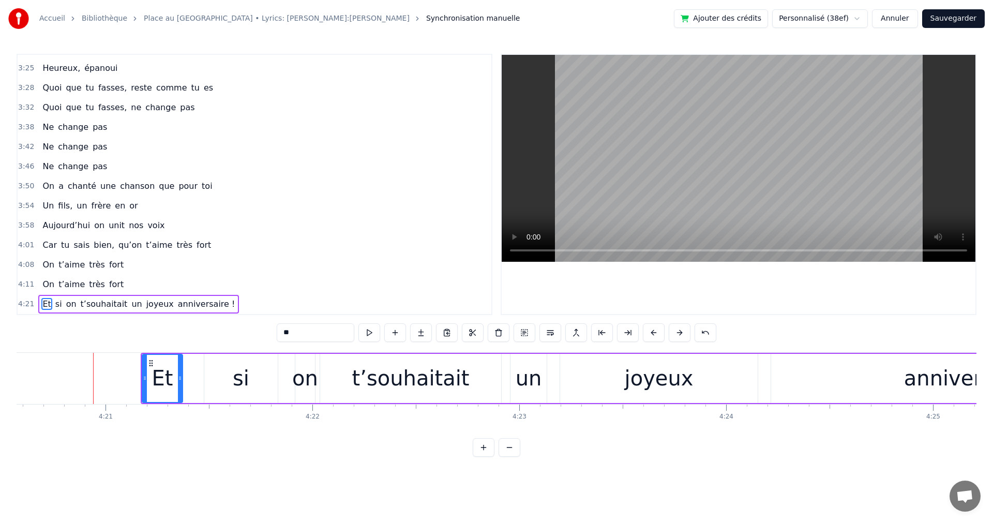
click at [684, 335] on button at bounding box center [680, 332] width 22 height 19
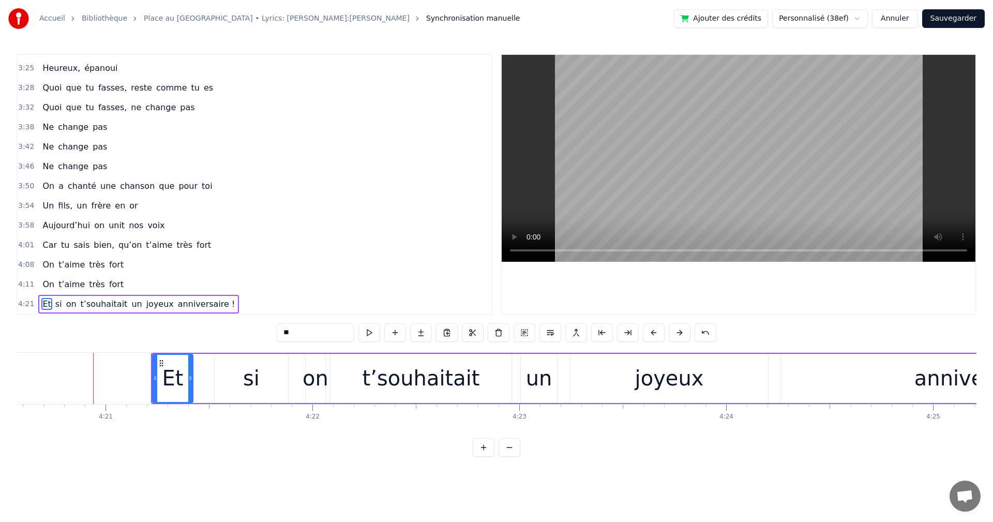
click at [684, 335] on button at bounding box center [680, 332] width 22 height 19
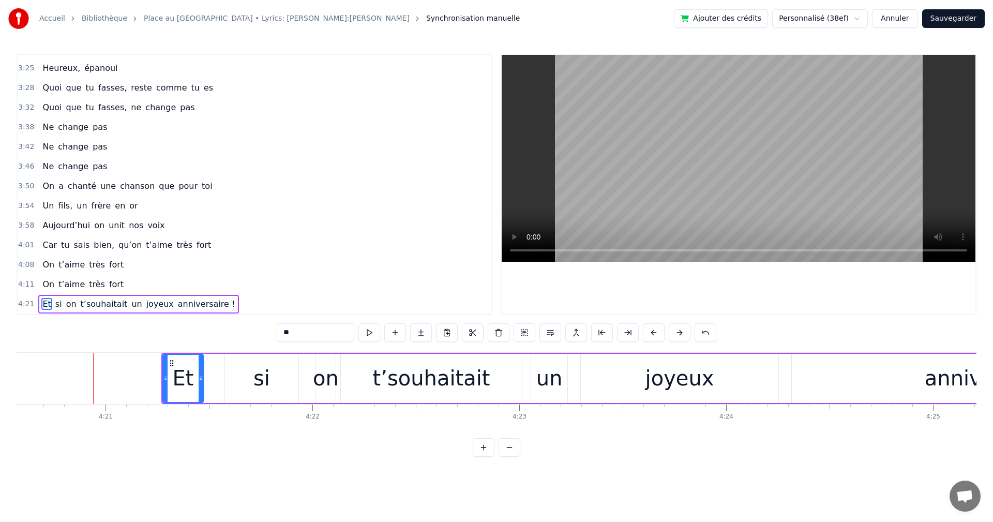
click at [684, 335] on button at bounding box center [680, 332] width 22 height 19
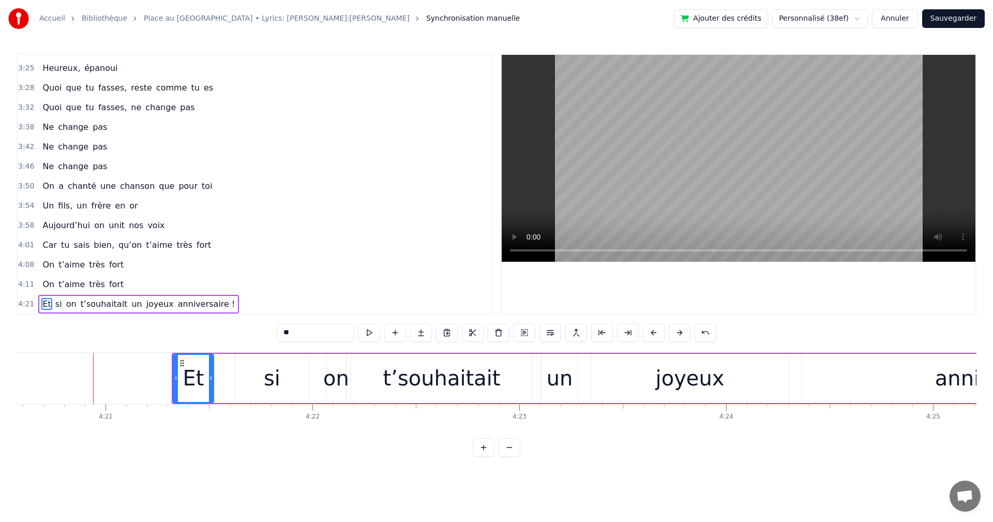
click at [684, 335] on button at bounding box center [680, 332] width 22 height 19
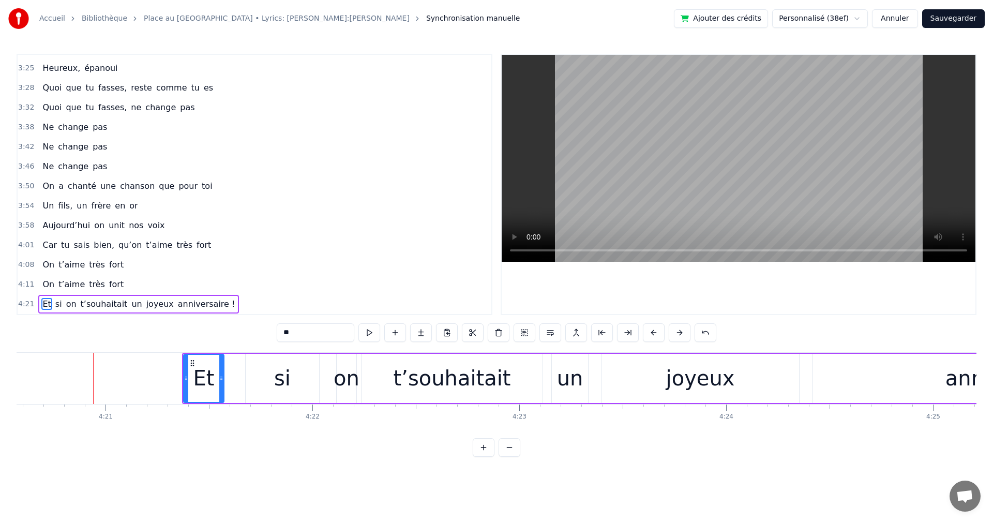
click at [684, 335] on button at bounding box center [680, 332] width 22 height 19
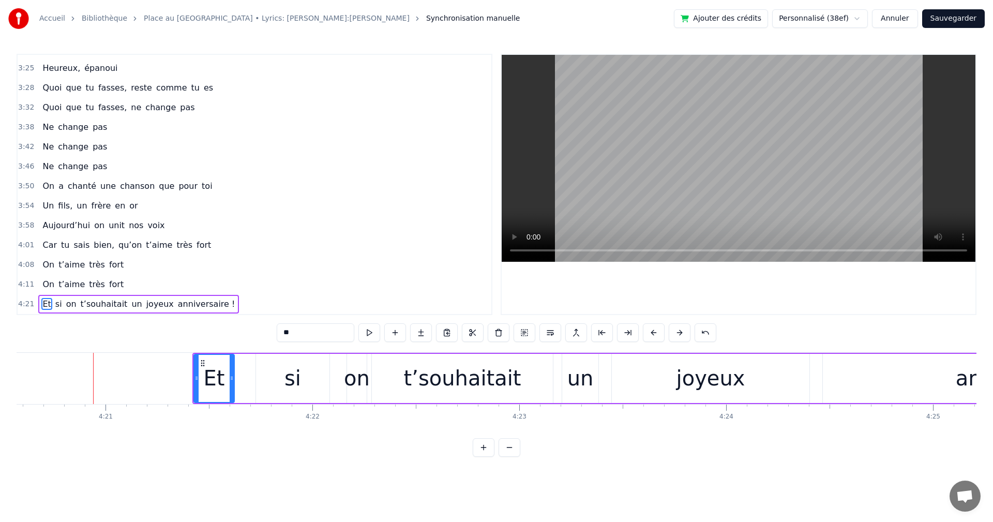
click at [684, 335] on button at bounding box center [680, 332] width 22 height 19
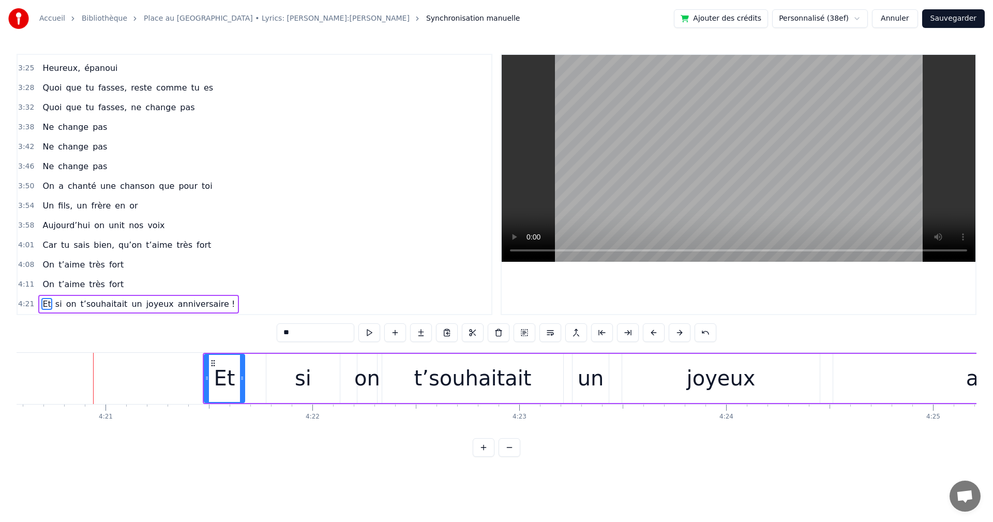
click at [684, 335] on button at bounding box center [680, 332] width 22 height 19
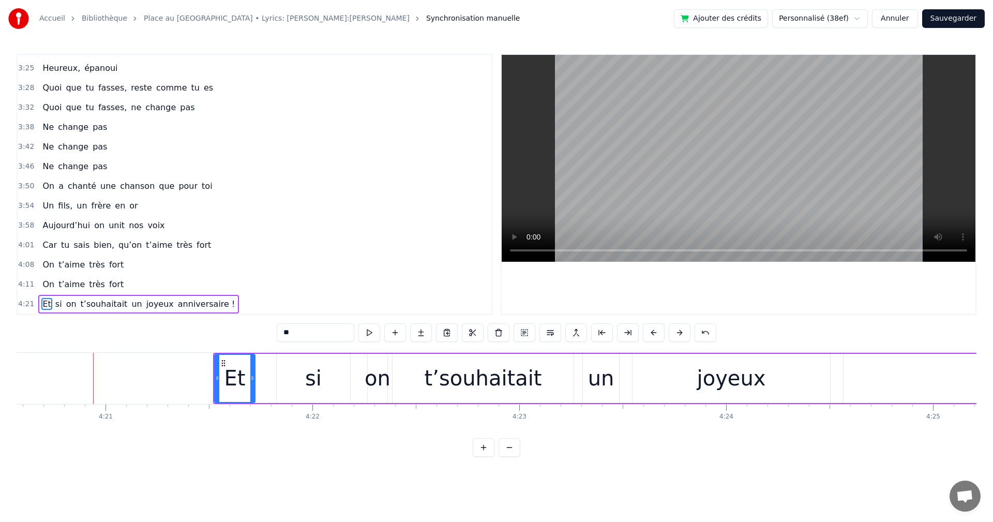
click at [684, 335] on button at bounding box center [680, 332] width 22 height 19
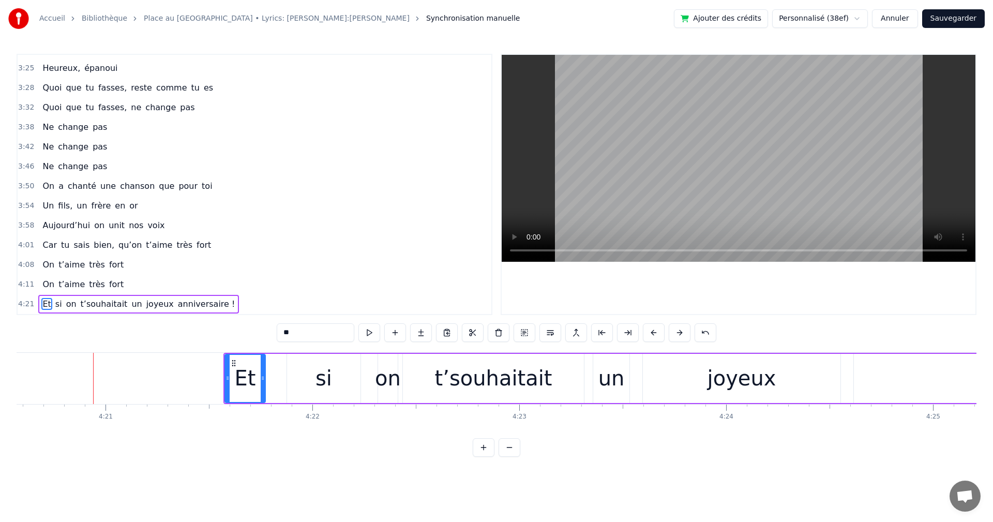
click at [684, 335] on button at bounding box center [680, 332] width 22 height 19
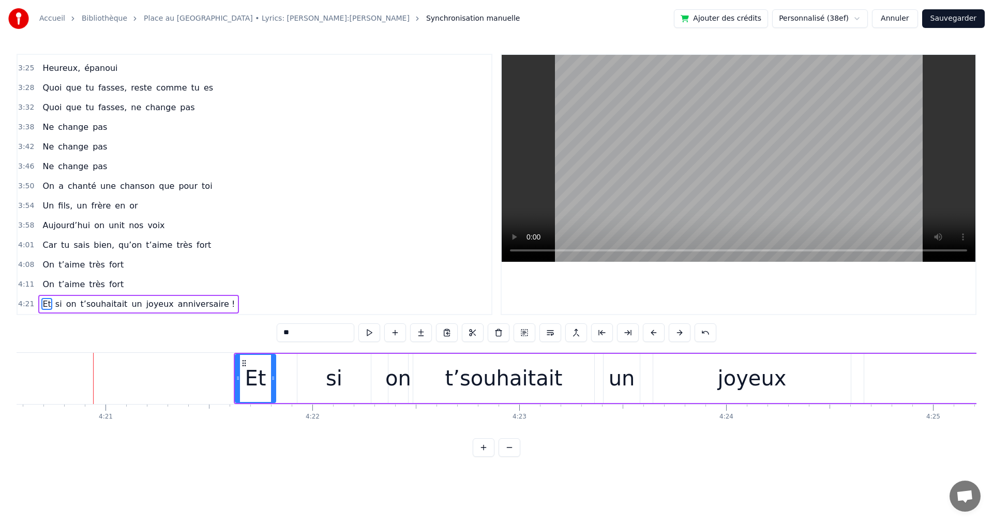
click at [684, 335] on button at bounding box center [680, 332] width 22 height 19
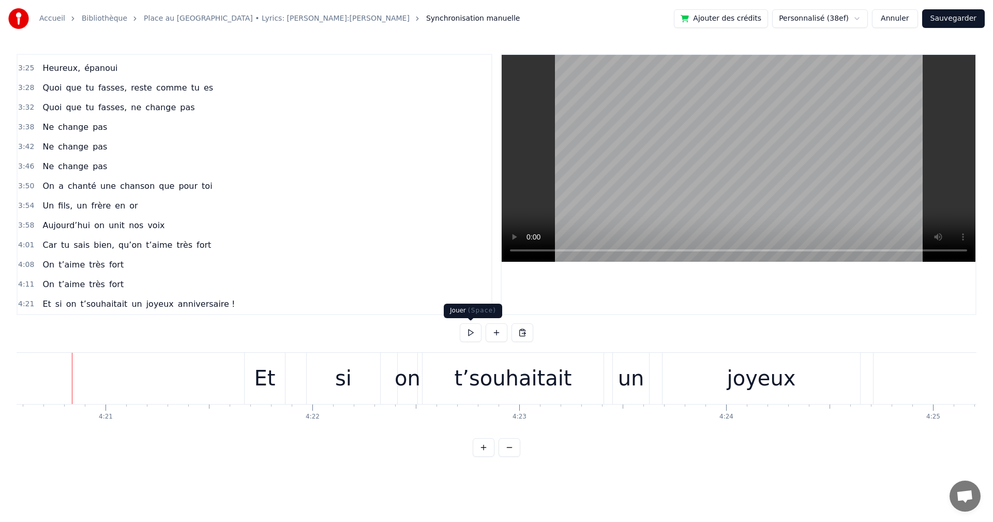
click at [470, 333] on button at bounding box center [471, 332] width 22 height 19
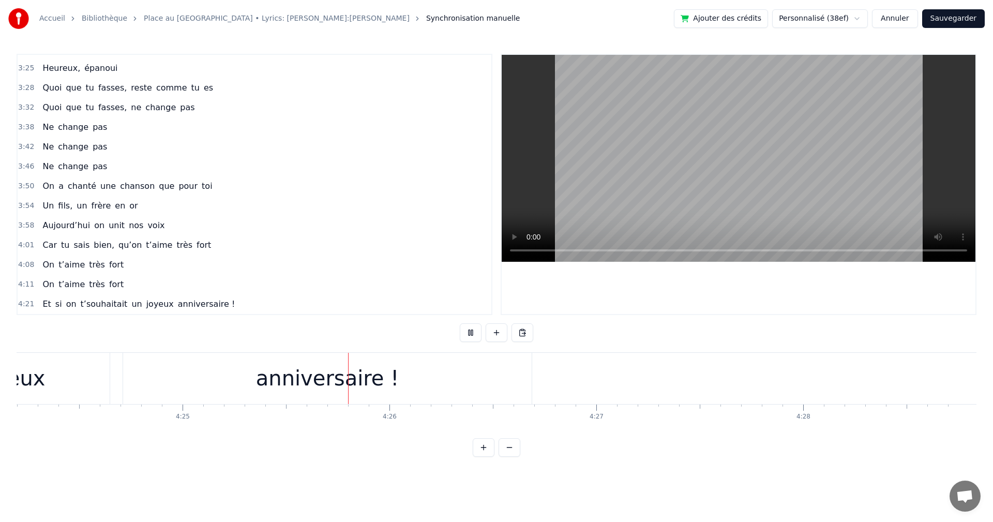
scroll to position [0, 54657]
click at [970, 17] on button "Sauvegarder" at bounding box center [953, 18] width 63 height 19
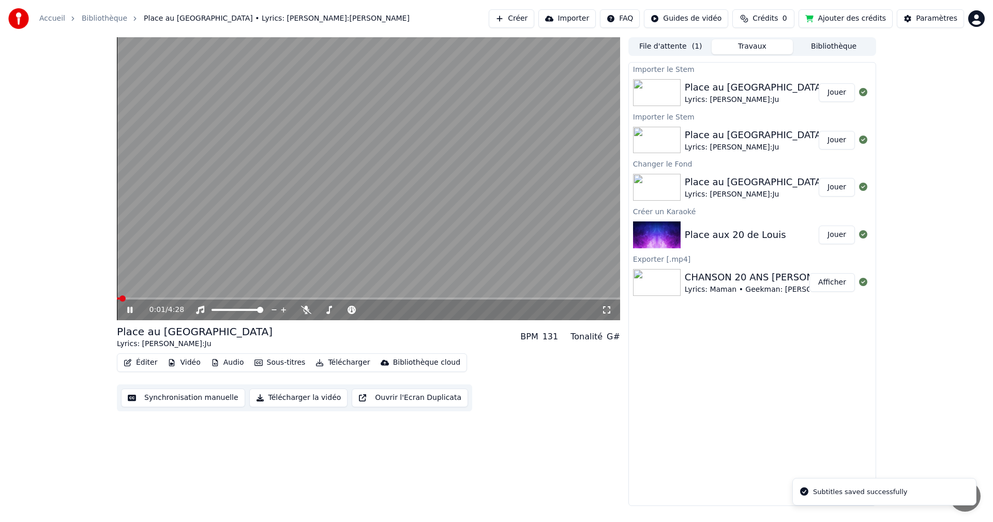
click at [573, 300] on div "0:01 / 4:28" at bounding box center [368, 309] width 503 height 21
click at [576, 297] on span at bounding box center [368, 298] width 503 height 2
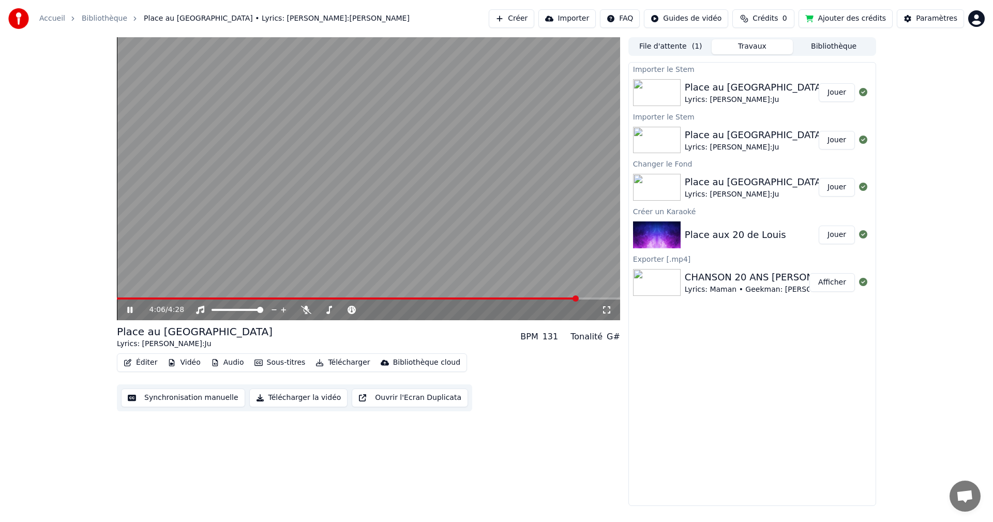
click at [582, 297] on video at bounding box center [368, 178] width 503 height 283
click at [579, 297] on span at bounding box center [577, 298] width 6 height 6
click at [130, 312] on icon at bounding box center [137, 310] width 24 height 8
click at [126, 311] on icon at bounding box center [137, 310] width 24 height 8
click at [155, 394] on button "Synchronisation manuelle" at bounding box center [183, 397] width 124 height 19
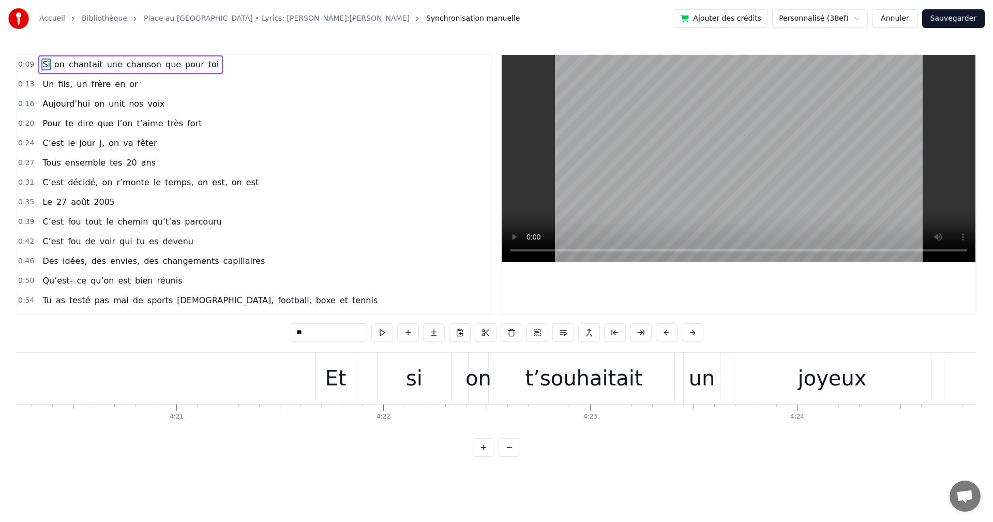
scroll to position [0, 54657]
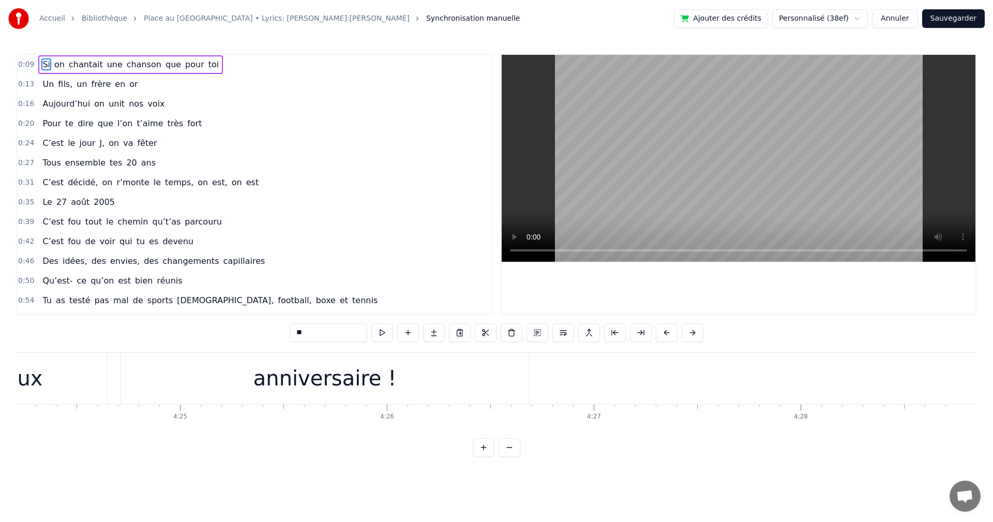
click at [246, 383] on div "anniversaire !" at bounding box center [325, 378] width 409 height 51
type input "**********"
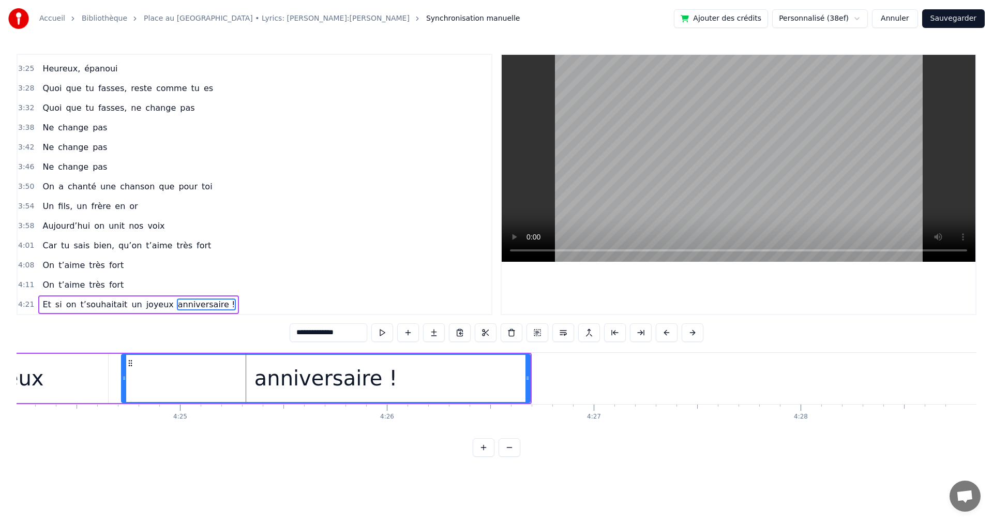
scroll to position [1018, 0]
click at [113, 355] on div "Et si on t’souhaitait un joyeux anniversaire !" at bounding box center [11, 378] width 1041 height 51
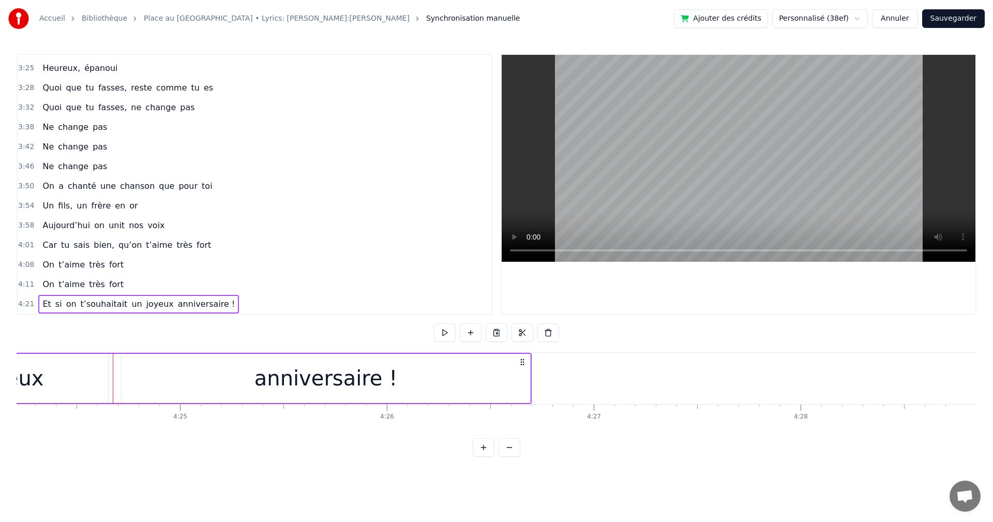
click at [138, 363] on div "anniversaire !" at bounding box center [326, 378] width 409 height 49
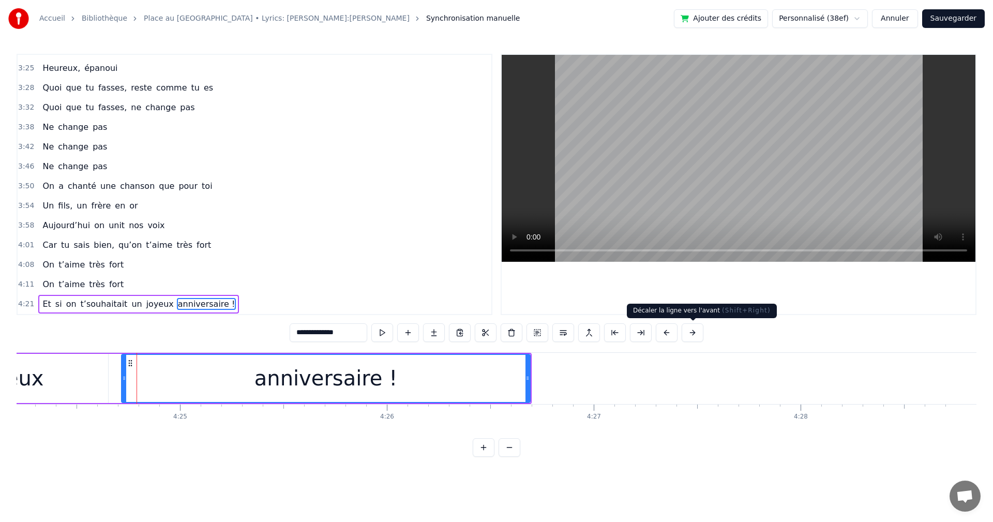
click at [688, 334] on button at bounding box center [693, 332] width 22 height 19
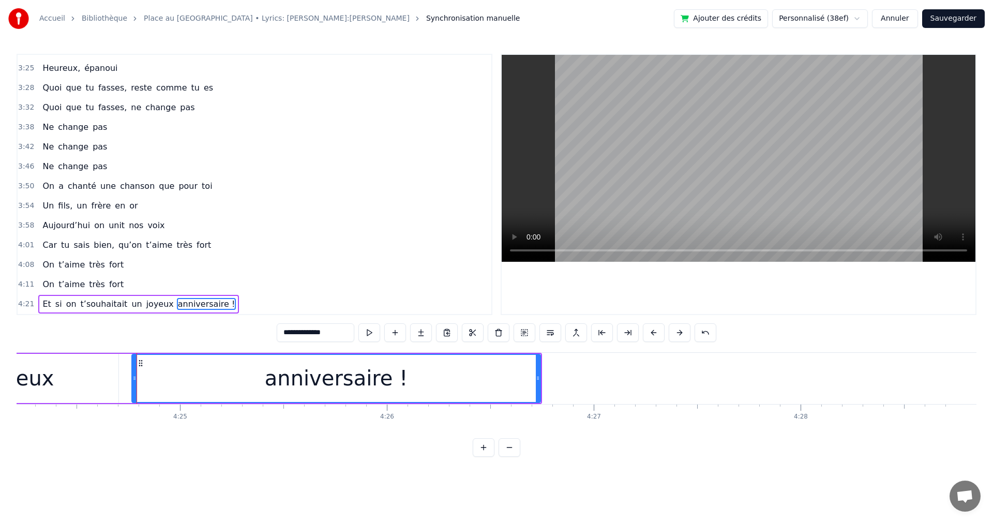
click at [682, 334] on button at bounding box center [680, 332] width 22 height 19
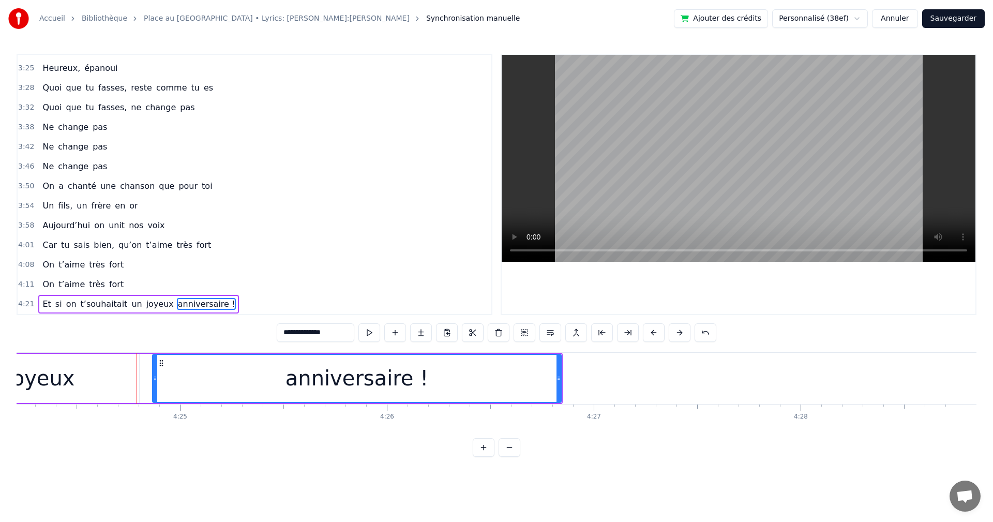
click at [682, 334] on button at bounding box center [680, 332] width 22 height 19
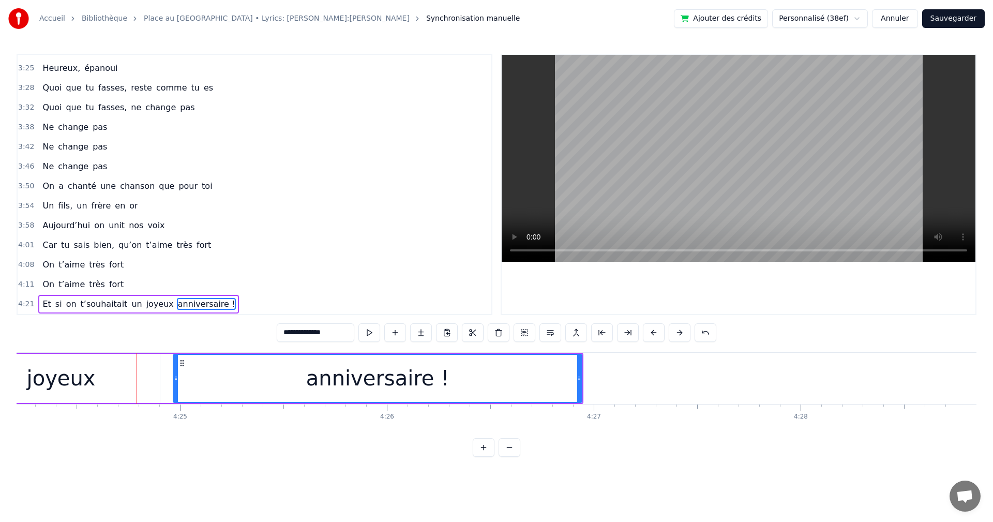
click at [682, 334] on button at bounding box center [680, 332] width 22 height 19
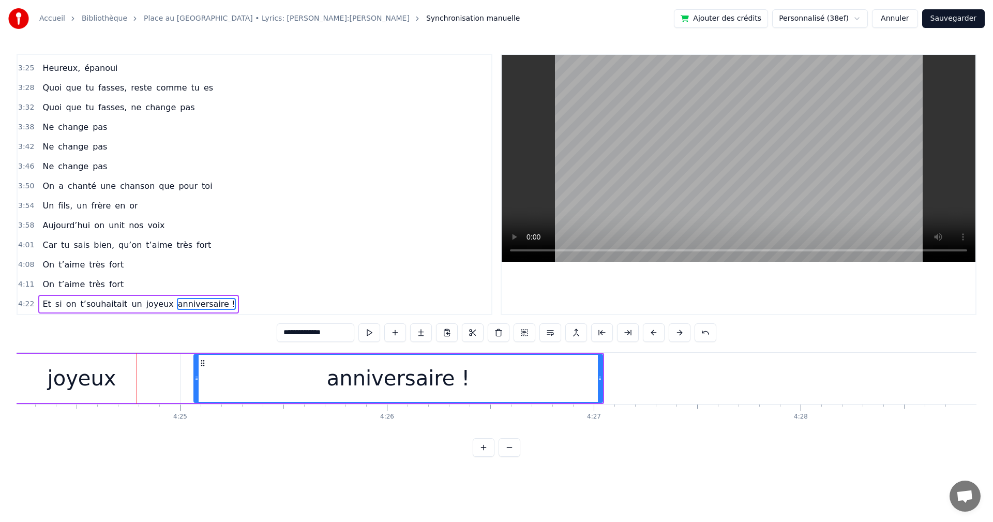
click at [682, 334] on button at bounding box center [680, 332] width 22 height 19
click at [963, 20] on button "Sauvegarder" at bounding box center [953, 18] width 63 height 19
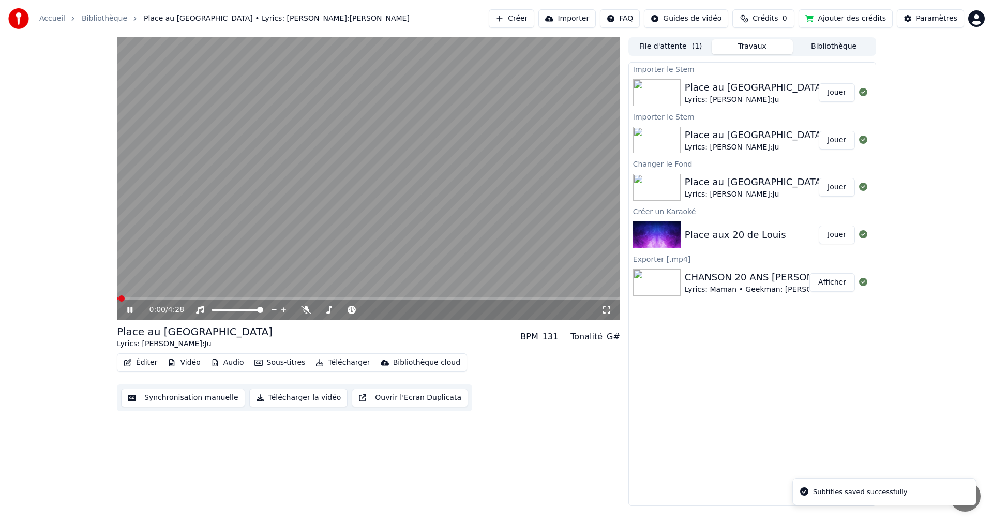
click at [593, 296] on video at bounding box center [368, 178] width 503 height 283
click at [596, 297] on span at bounding box center [368, 298] width 503 height 2
click at [130, 318] on div "4:16 / 4:28" at bounding box center [368, 309] width 503 height 21
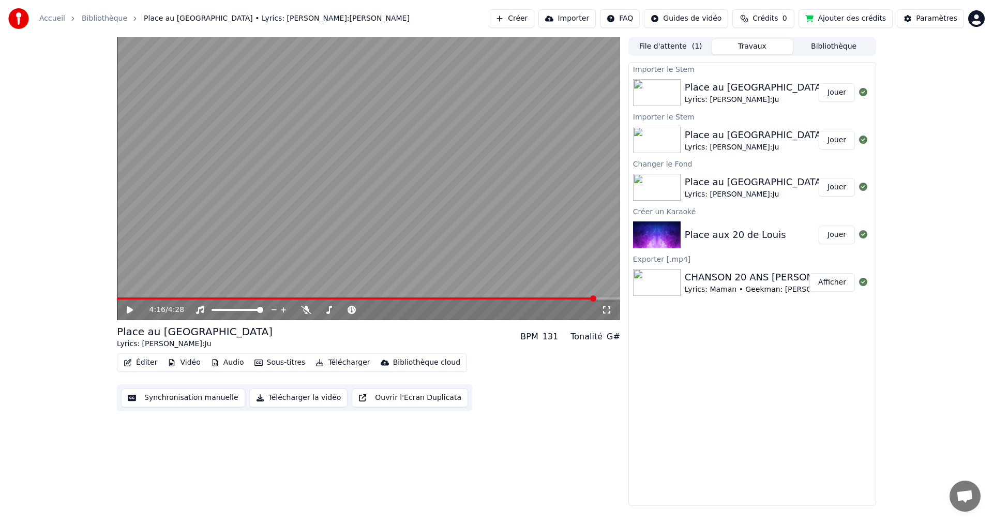
click at [129, 313] on icon at bounding box center [137, 310] width 24 height 8
click at [194, 397] on button "Synchronisation manuelle" at bounding box center [183, 397] width 124 height 19
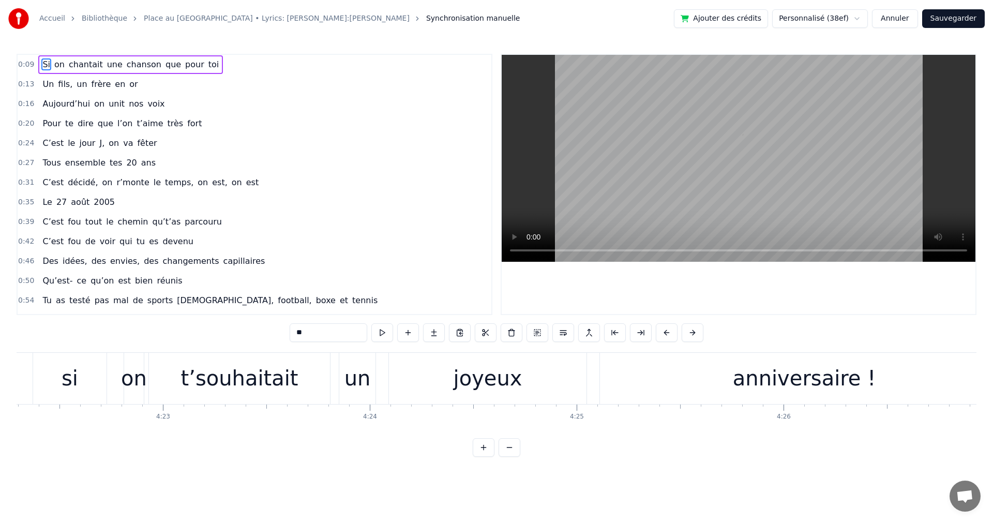
scroll to position [0, 54657]
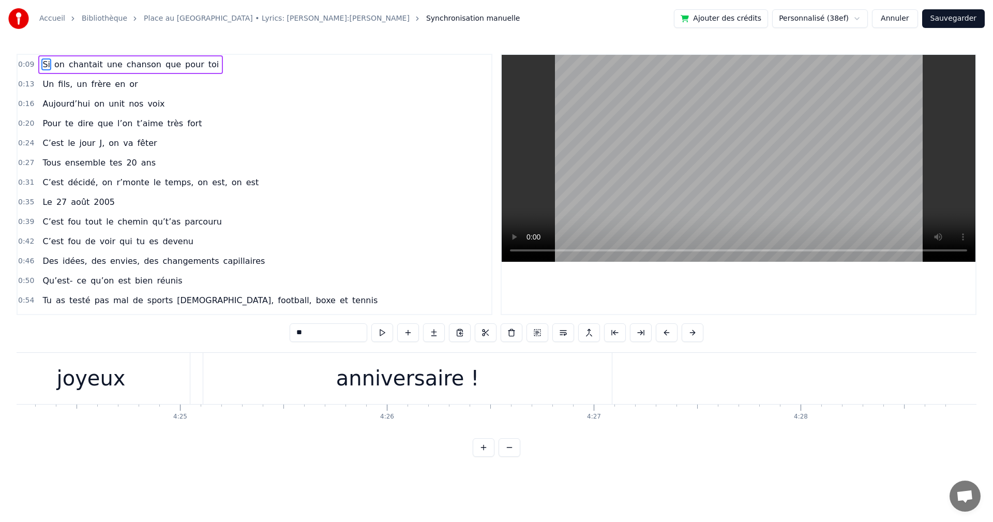
click at [579, 375] on div "anniversaire !" at bounding box center [407, 378] width 409 height 51
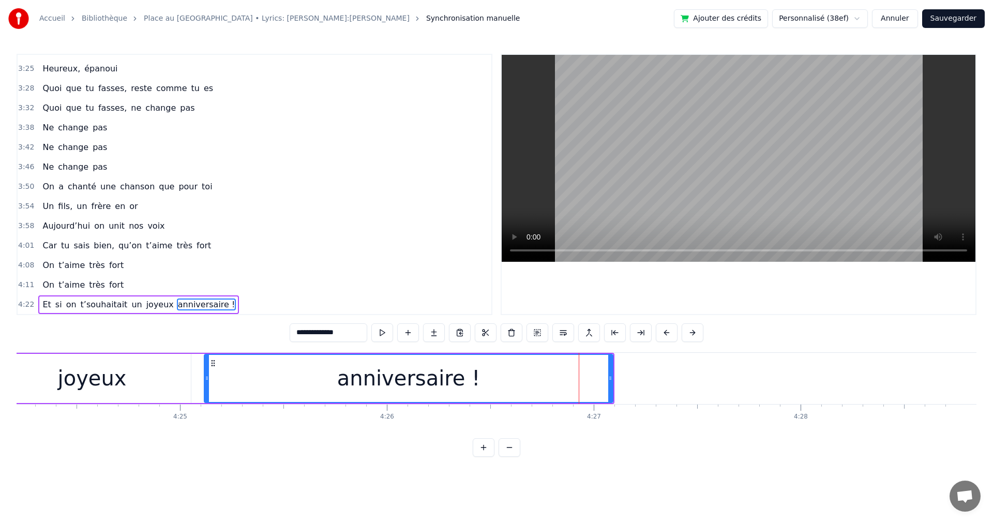
scroll to position [1018, 0]
click at [690, 330] on button at bounding box center [693, 332] width 22 height 19
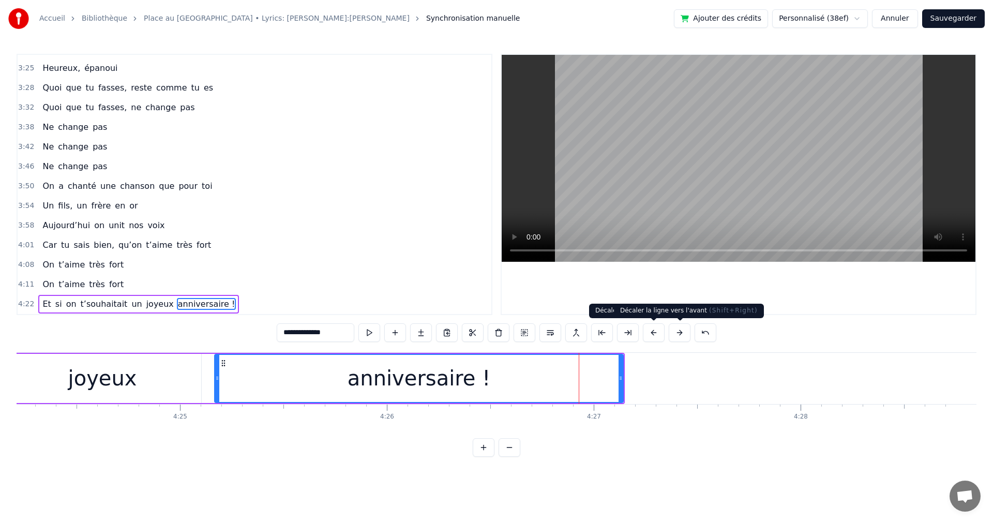
click at [676, 333] on button at bounding box center [680, 332] width 22 height 19
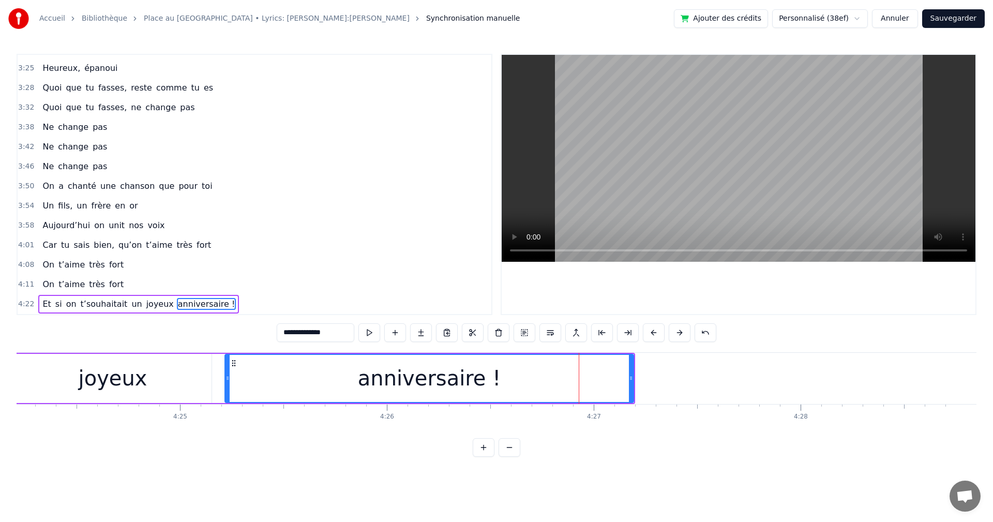
click at [676, 333] on button at bounding box center [680, 332] width 22 height 19
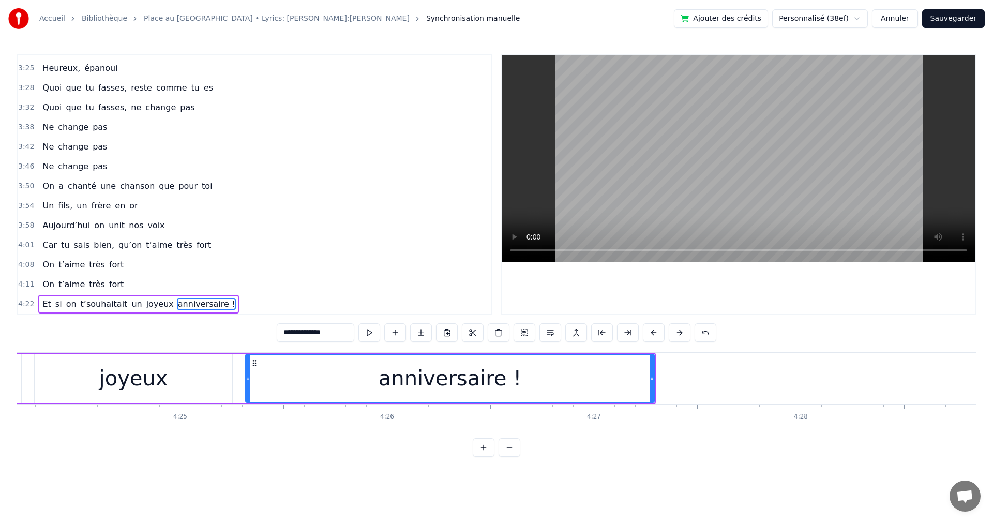
click at [150, 389] on div "joyeux" at bounding box center [133, 378] width 69 height 31
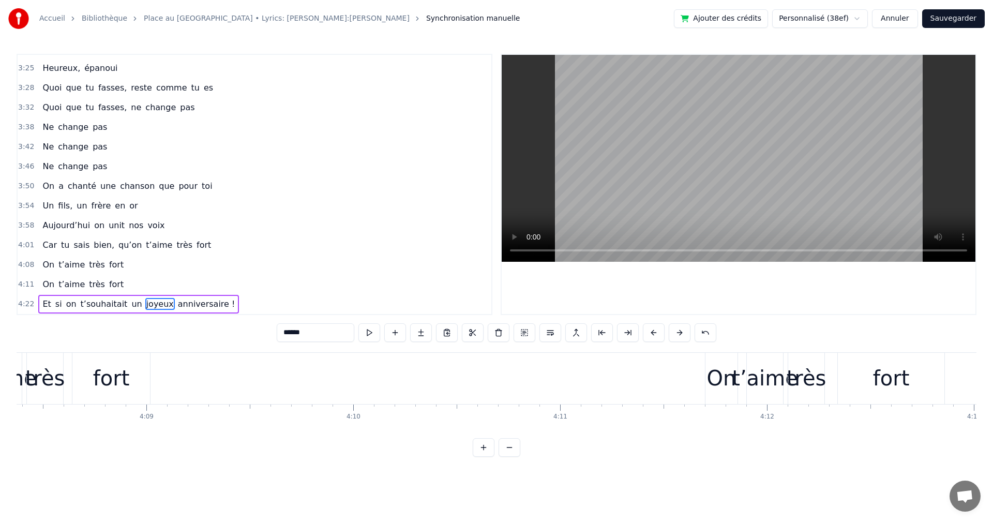
scroll to position [0, 49617]
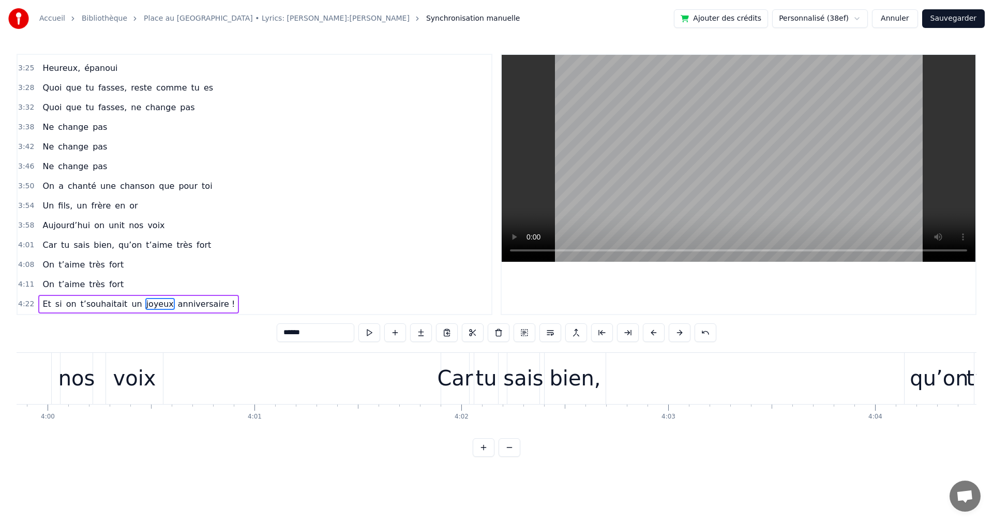
drag, startPoint x: 327, startPoint y: 438, endPoint x: 460, endPoint y: 439, distance: 132.4
click at [460, 439] on div "0:09 Si on chantait une chanson que pour toi 0:13 Un fils, un frère en or 0:16 …" at bounding box center [497, 255] width 960 height 403
click at [70, 300] on span "on" at bounding box center [71, 304] width 12 height 12
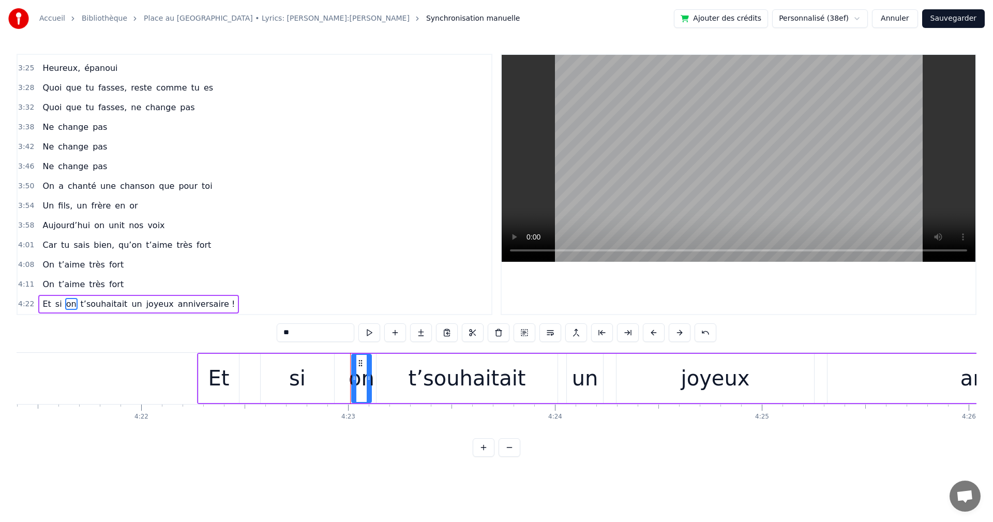
scroll to position [0, 54357]
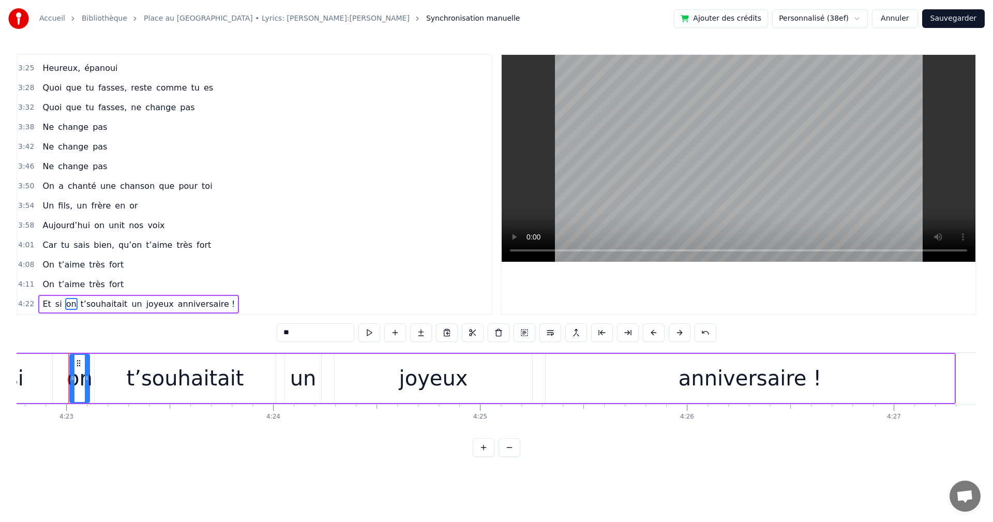
click at [45, 304] on span "Et" at bounding box center [46, 304] width 10 height 12
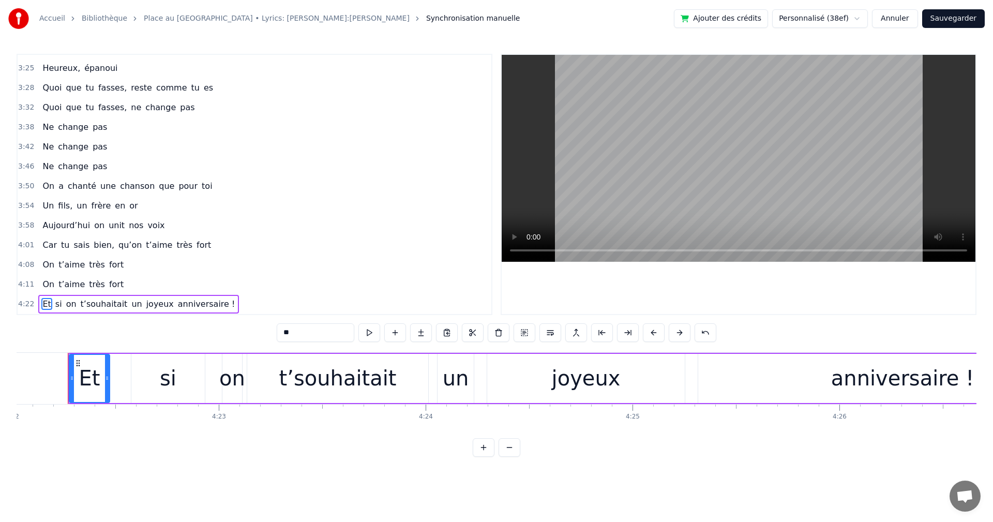
scroll to position [0, 54204]
click at [604, 386] on div "joyeux" at bounding box center [586, 378] width 69 height 31
type input "******"
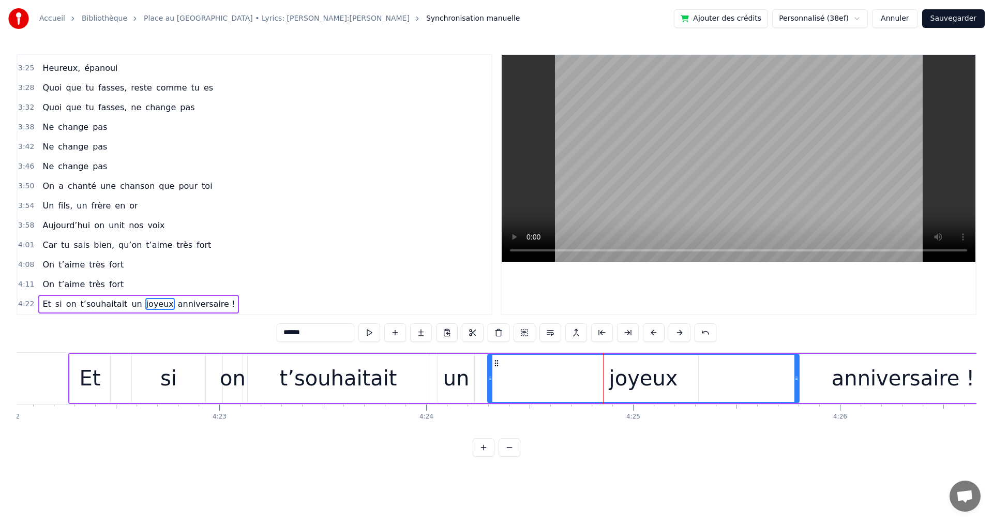
drag, startPoint x: 684, startPoint y: 378, endPoint x: 798, endPoint y: 379, distance: 113.8
click at [798, 379] on icon at bounding box center [796, 378] width 4 height 8
click at [964, 21] on button "Sauvegarder" at bounding box center [953, 18] width 63 height 19
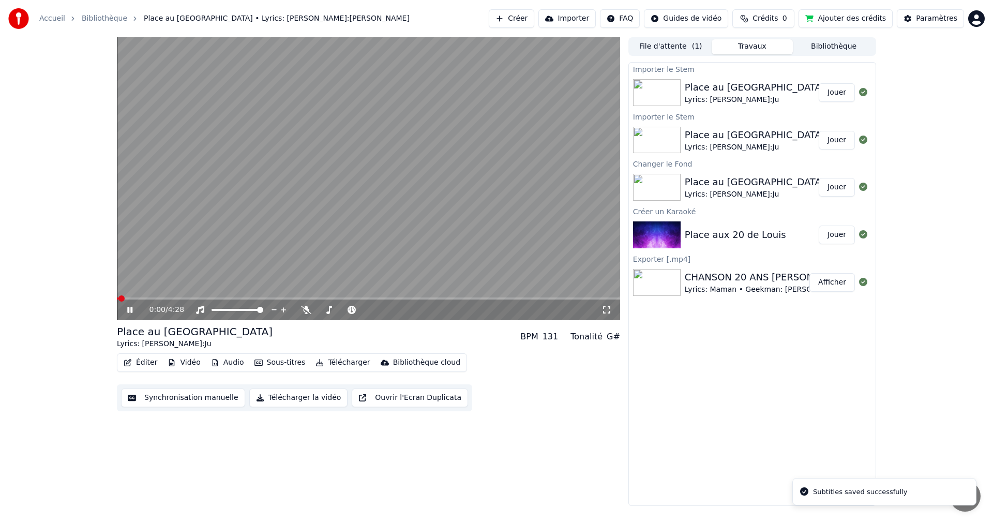
click at [592, 297] on span at bounding box center [368, 298] width 503 height 2
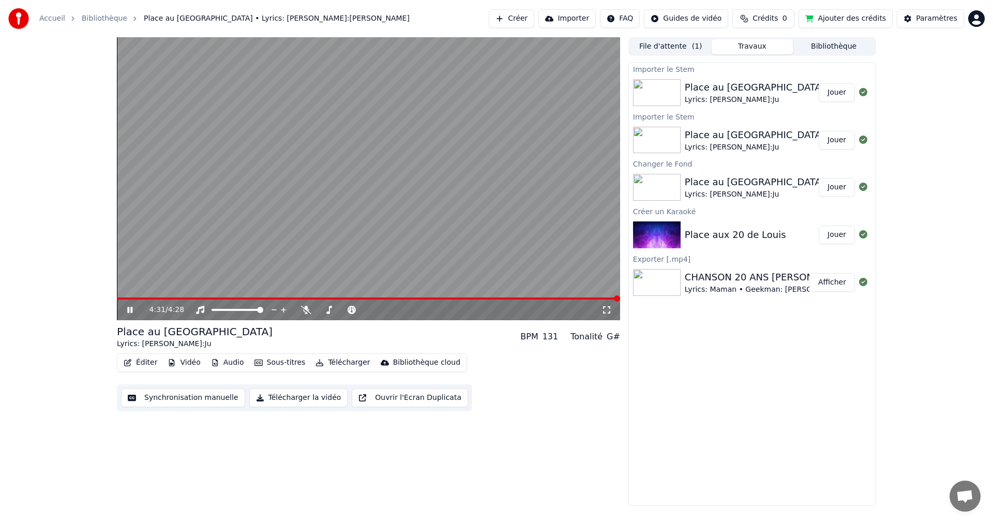
click at [173, 399] on button "Synchronisation manuelle" at bounding box center [183, 397] width 124 height 19
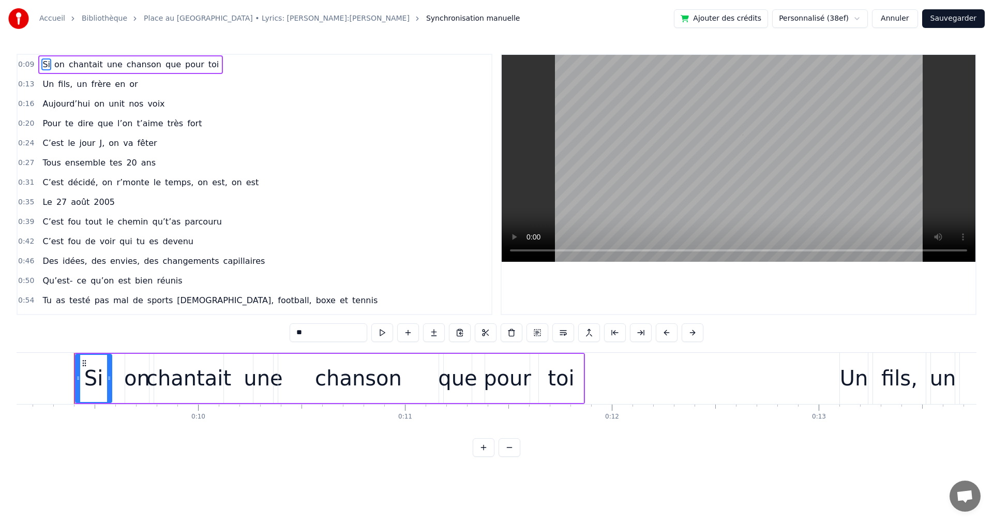
scroll to position [0, 1893]
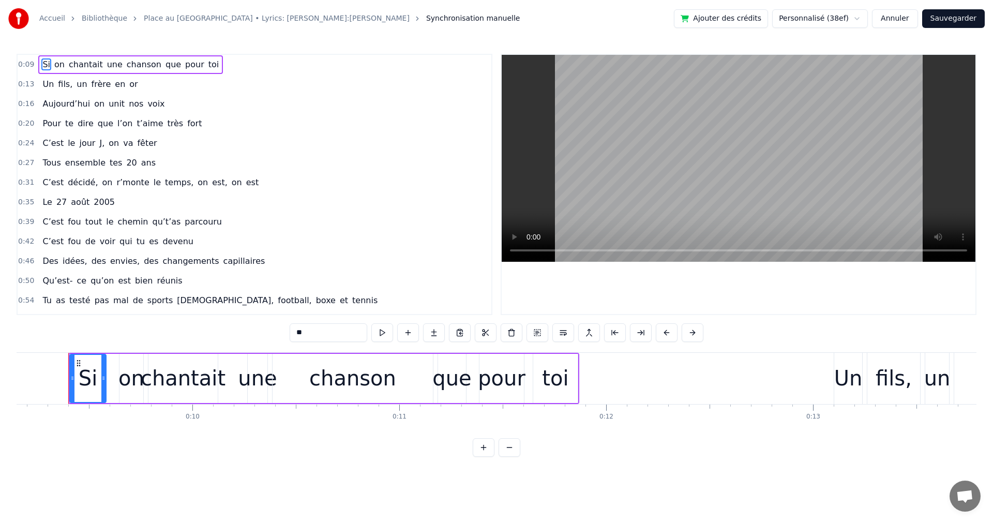
click at [277, 297] on span "football," at bounding box center [295, 300] width 36 height 12
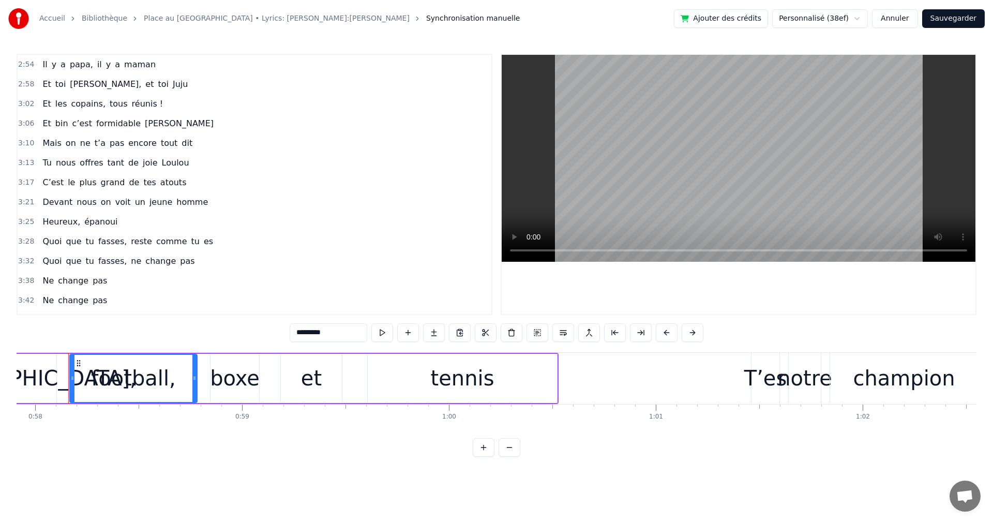
scroll to position [1018, 0]
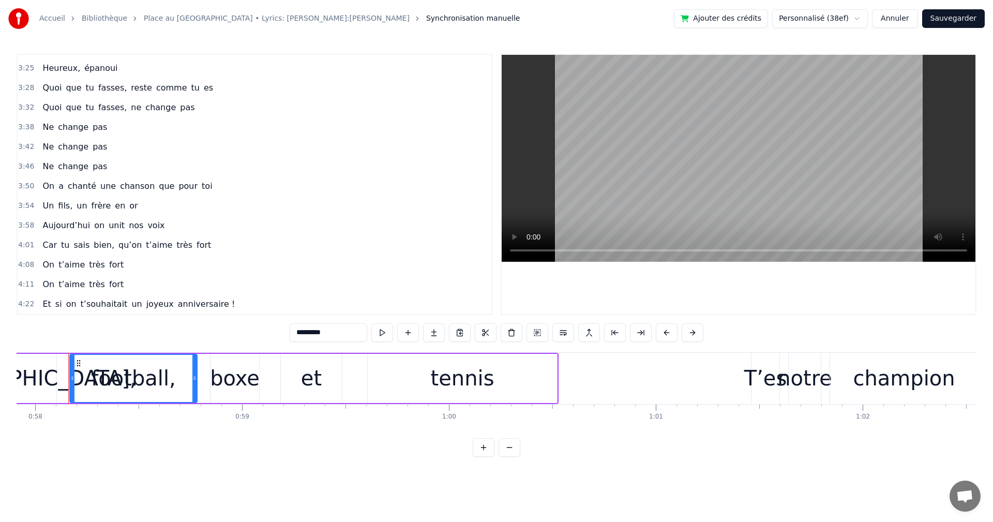
click at [177, 304] on span "anniversaire !" at bounding box center [206, 304] width 59 height 12
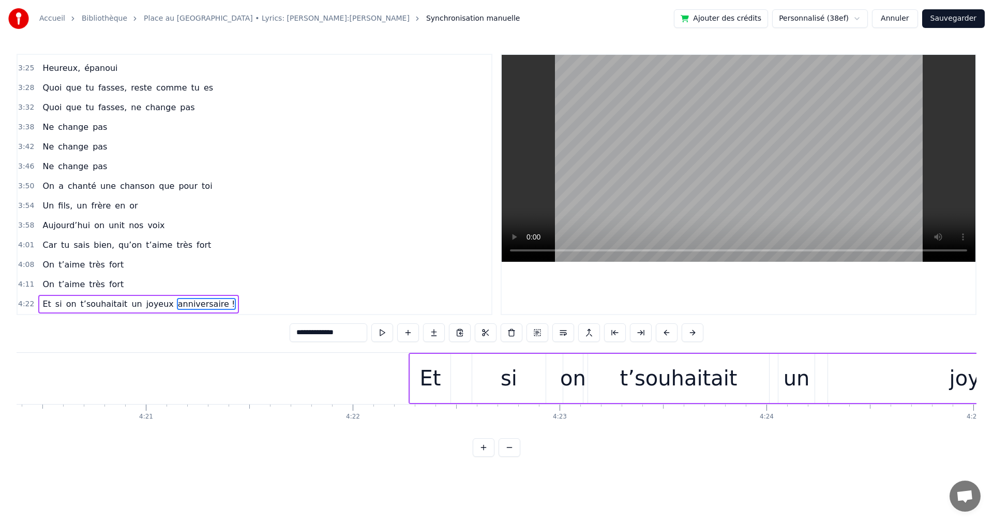
scroll to position [0, 53954]
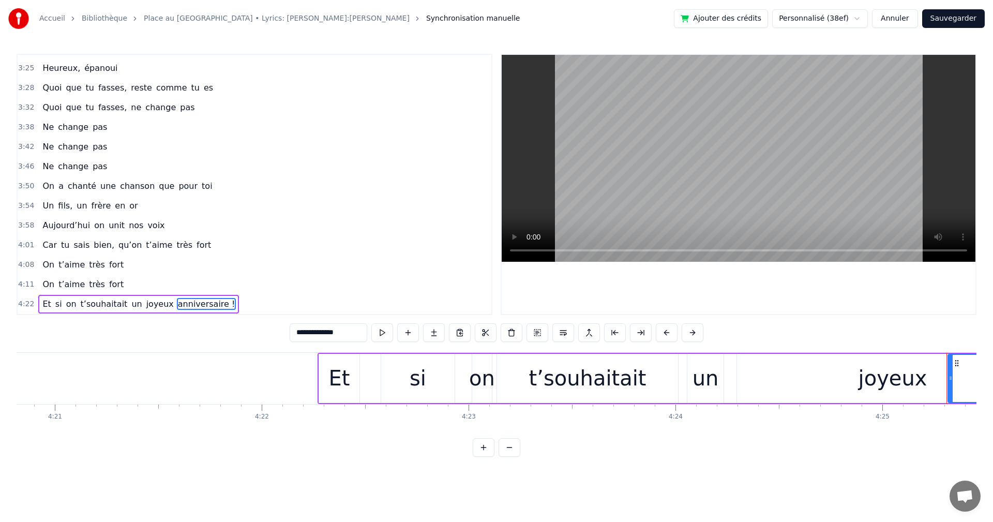
click at [895, 376] on div "joyeux" at bounding box center [893, 378] width 69 height 31
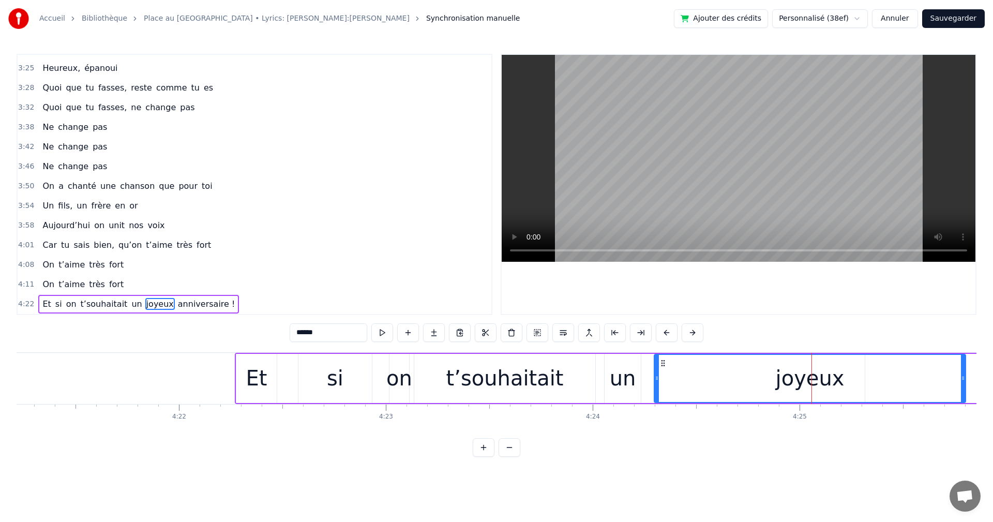
scroll to position [0, 54058]
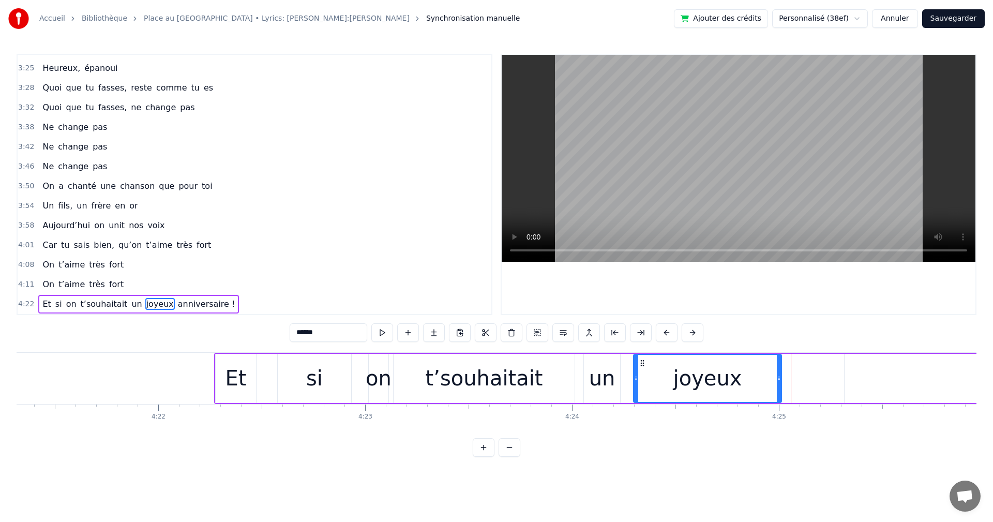
drag, startPoint x: 942, startPoint y: 375, endPoint x: 779, endPoint y: 378, distance: 163.4
click at [779, 378] on icon at bounding box center [779, 378] width 4 height 8
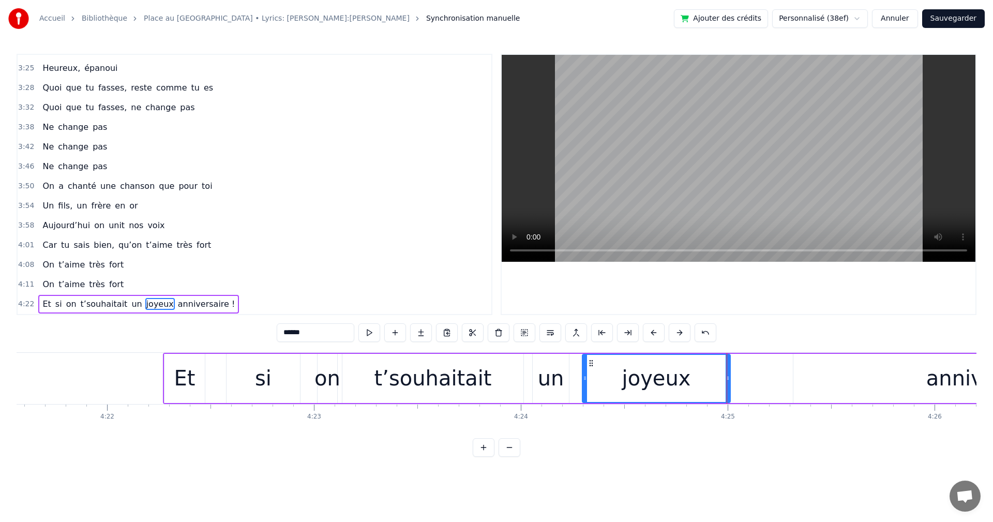
scroll to position [0, 54120]
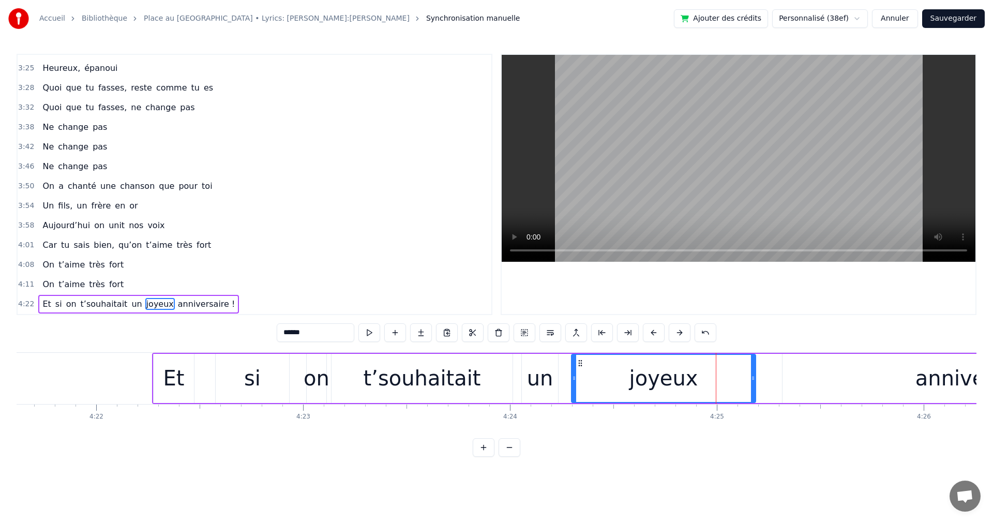
drag, startPoint x: 717, startPoint y: 377, endPoint x: 753, endPoint y: 378, distance: 36.2
click at [753, 378] on icon at bounding box center [753, 378] width 4 height 8
click at [940, 378] on div "anniversaire !" at bounding box center [986, 378] width 143 height 31
type input "**********"
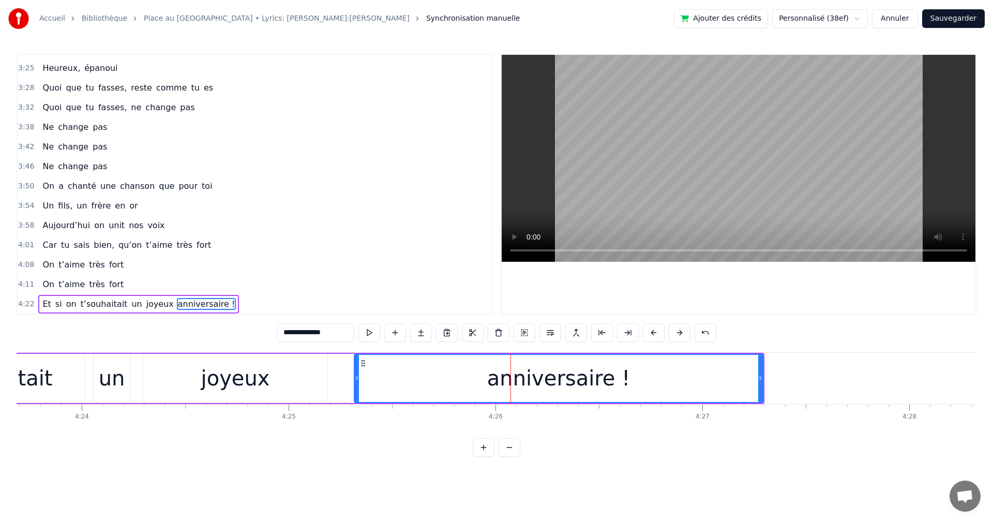
scroll to position [0, 54657]
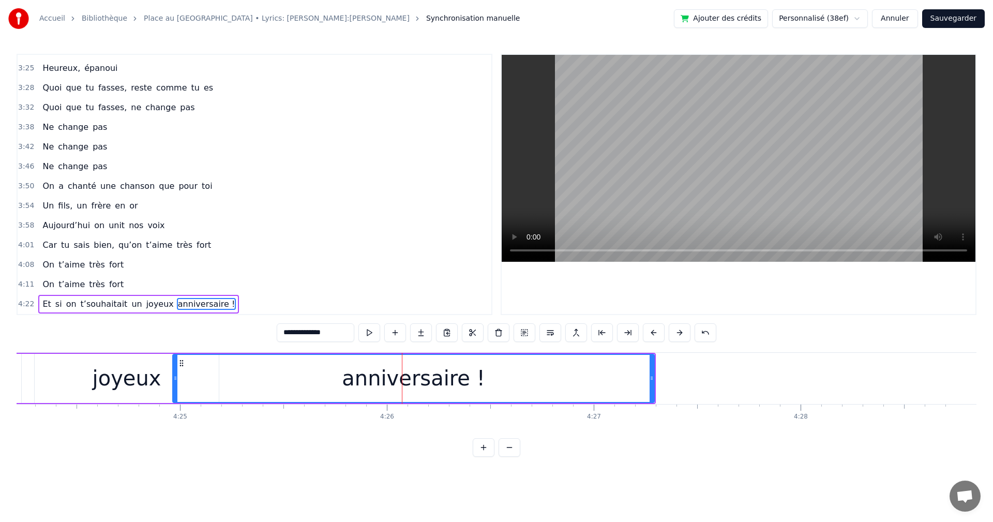
drag, startPoint x: 247, startPoint y: 378, endPoint x: 174, endPoint y: 375, distance: 73.0
click at [174, 375] on icon at bounding box center [175, 378] width 4 height 8
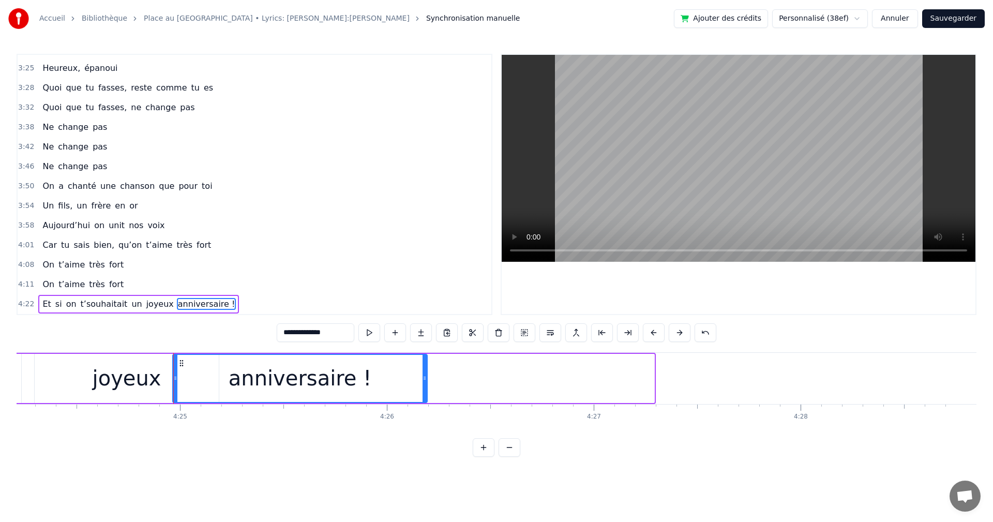
drag, startPoint x: 651, startPoint y: 377, endPoint x: 396, endPoint y: 379, distance: 255.0
click at [423, 379] on icon at bounding box center [425, 378] width 4 height 8
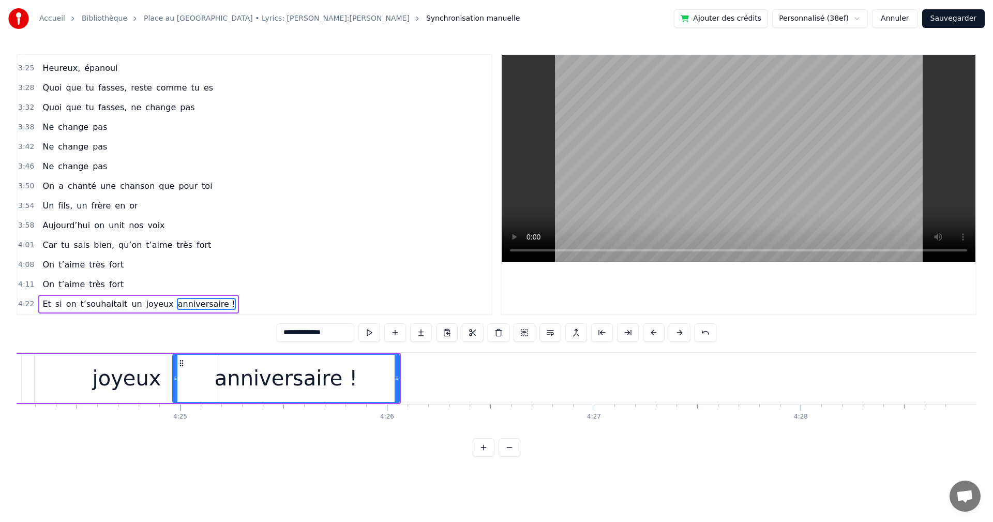
click at [956, 22] on button "Sauvegarder" at bounding box center [953, 18] width 63 height 19
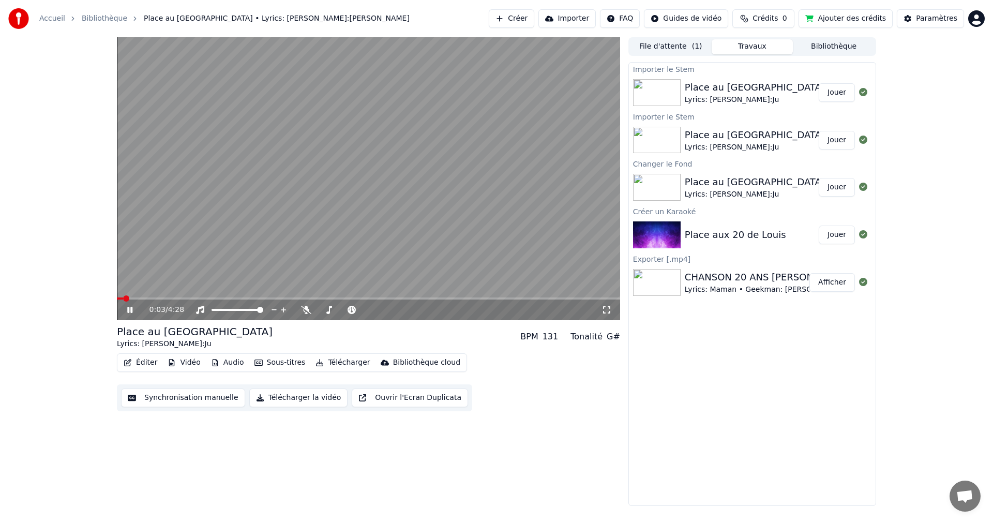
click at [593, 299] on span at bounding box center [368, 298] width 503 height 2
click at [299, 402] on button "Télécharger la vidéo" at bounding box center [298, 397] width 99 height 19
